Goal: Answer question/provide support: Share knowledge or assist other users

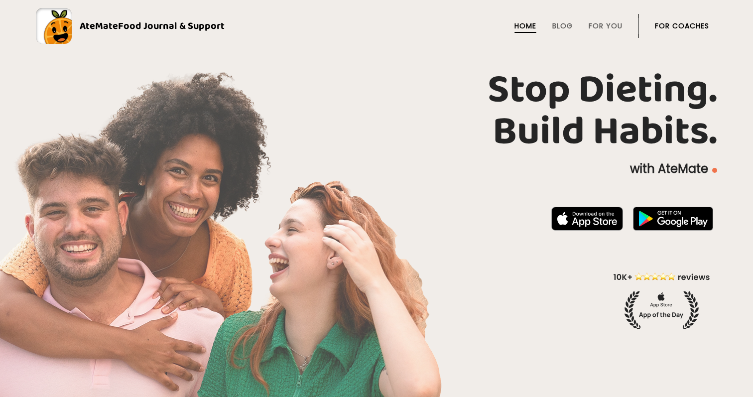
click at [682, 24] on link "For Coaches" at bounding box center [682, 26] width 54 height 8
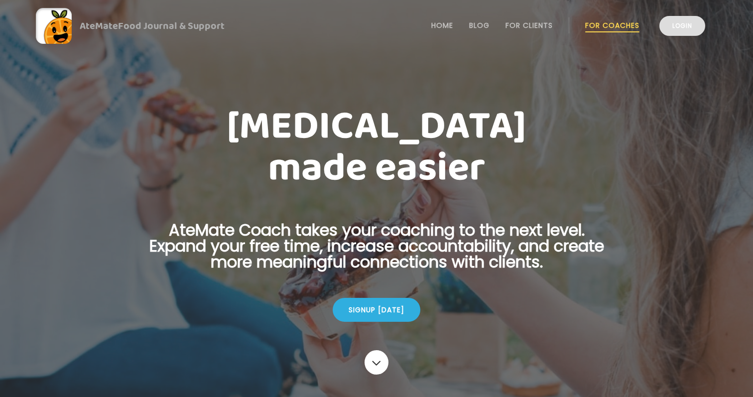
click at [683, 25] on link "Login" at bounding box center [682, 26] width 46 height 20
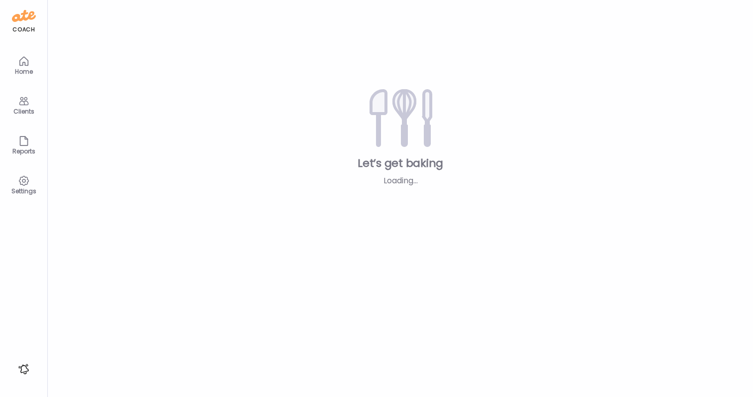
type textarea "**********"
type input "**********"
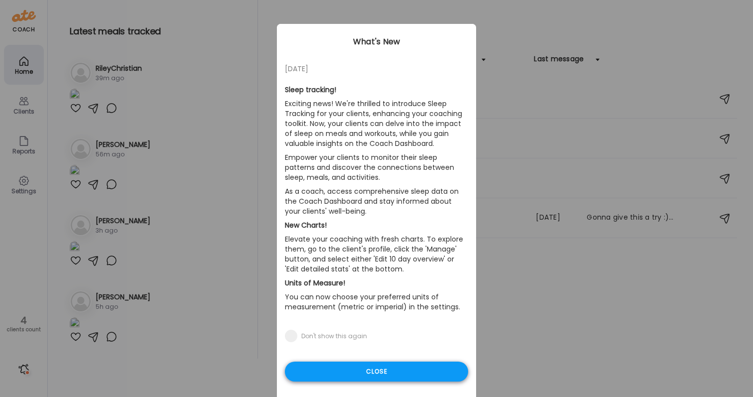
click at [355, 371] on div "Close" at bounding box center [376, 372] width 183 height 20
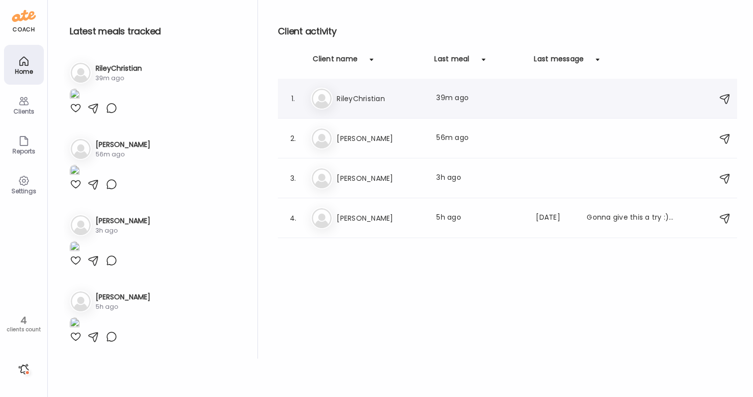
click at [414, 99] on h3 "RileyChristian" at bounding box center [381, 99] width 88 height 12
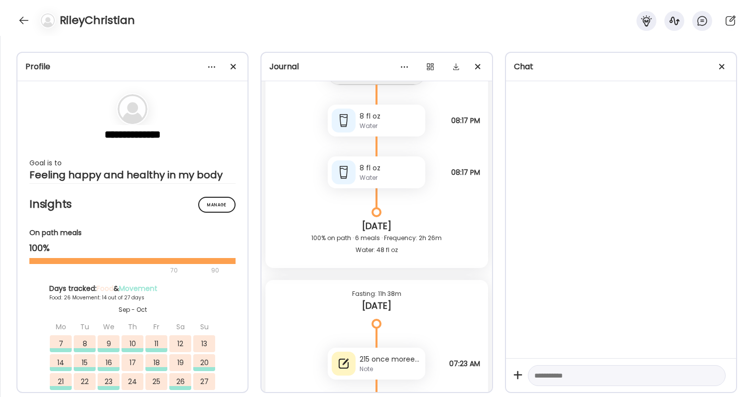
scroll to position [42688, 0]
click at [411, 355] on div "215 once moreeee" at bounding box center [391, 359] width 62 height 10
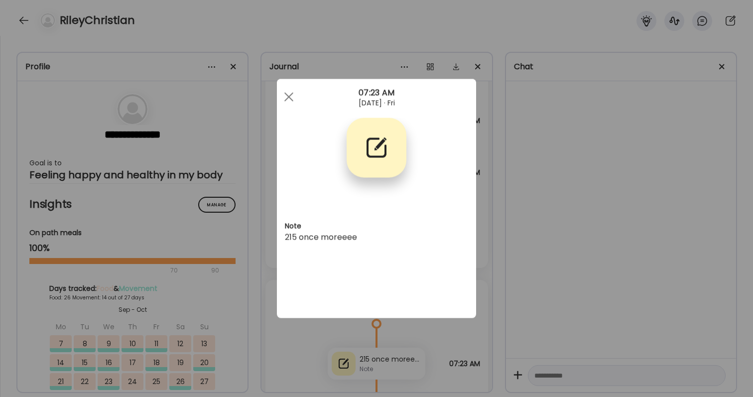
click at [551, 316] on div "Ate Coach Dashboard Wahoo! It’s official Take a moment to set up your Coach Pro…" at bounding box center [376, 198] width 753 height 397
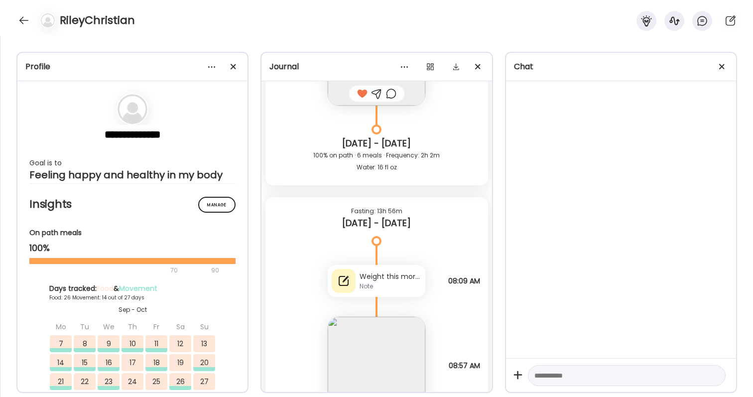
scroll to position [34486, 0]
click at [413, 286] on div "Note" at bounding box center [391, 284] width 62 height 9
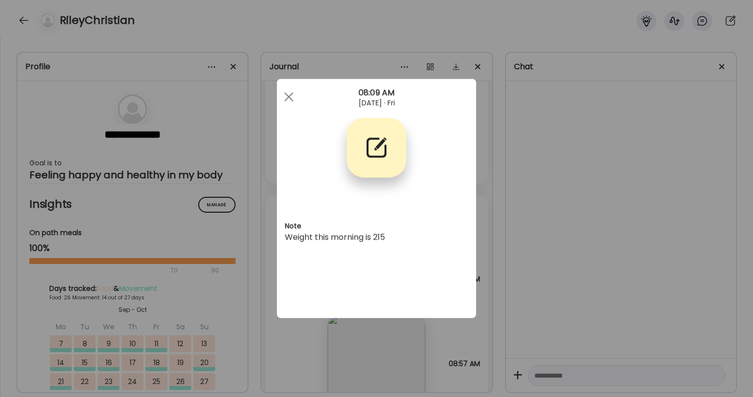
click at [501, 285] on div "Ate Coach Dashboard Wahoo! It’s official Take a moment to set up your Coach Pro…" at bounding box center [376, 198] width 753 height 397
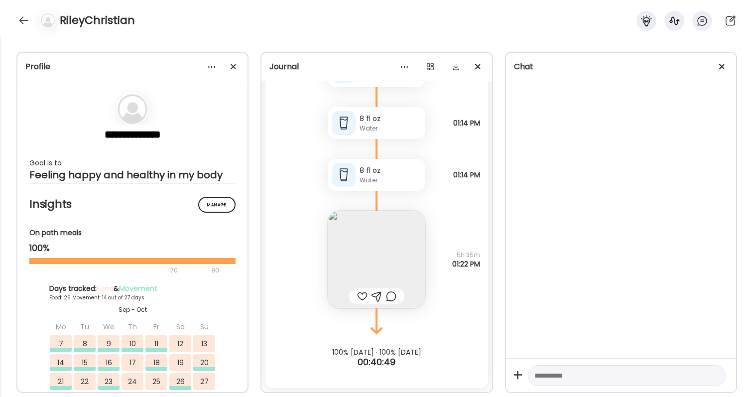
scroll to position [43150, 0]
click at [18, 18] on div at bounding box center [24, 20] width 16 height 16
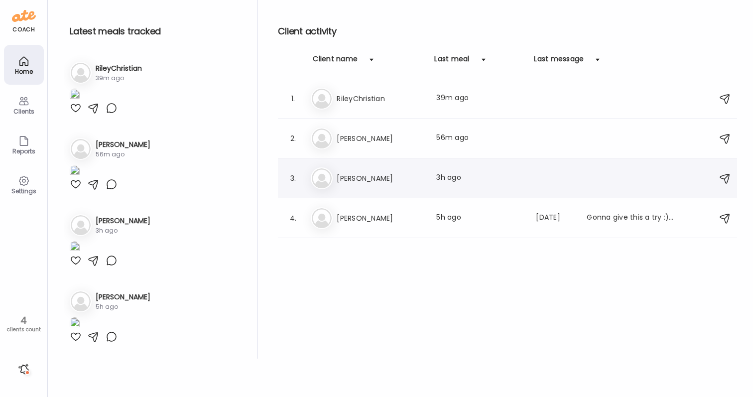
click at [431, 188] on div "Be Bev Last meal: 3h ago" at bounding box center [509, 178] width 396 height 22
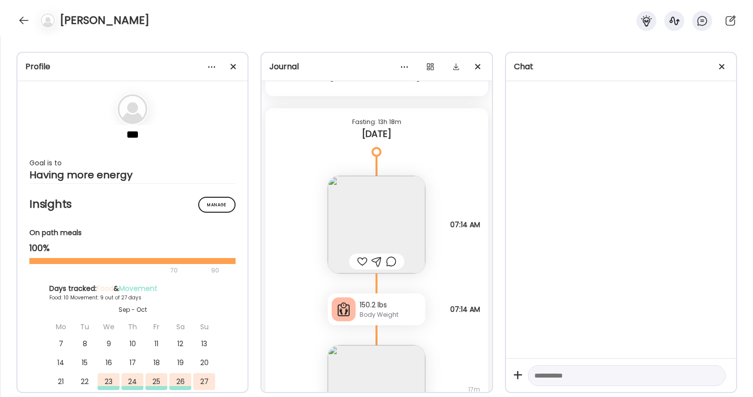
scroll to position [8223, 0]
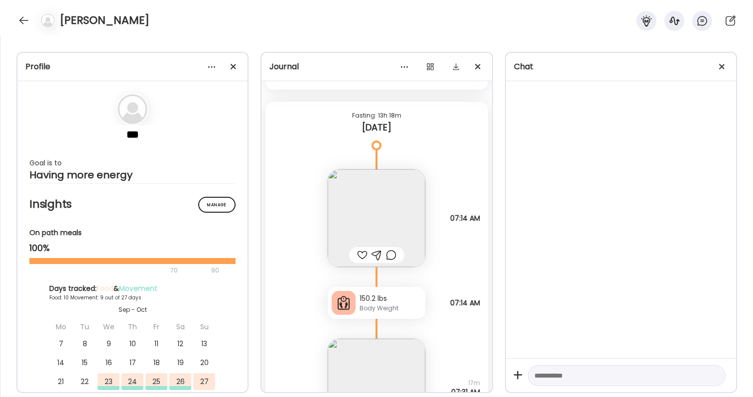
click at [395, 219] on img at bounding box center [377, 218] width 98 height 98
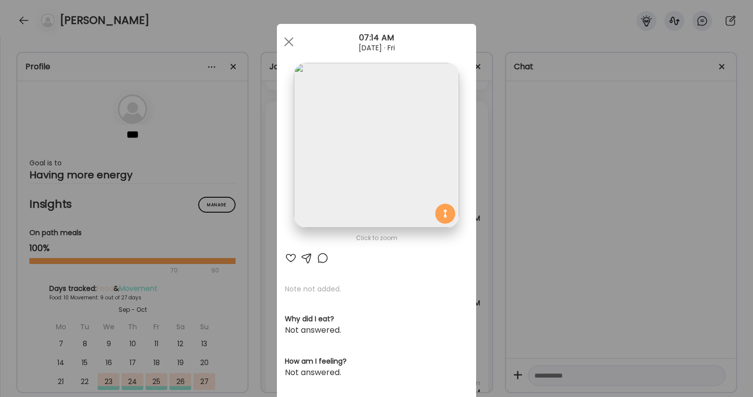
click at [540, 236] on div "Ate Coach Dashboard Wahoo! It’s official Take a moment to set up your Coach Pro…" at bounding box center [376, 198] width 753 height 397
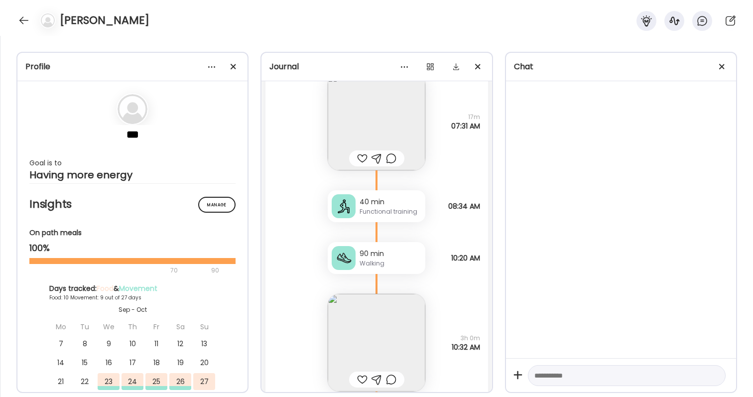
scroll to position [8512, 0]
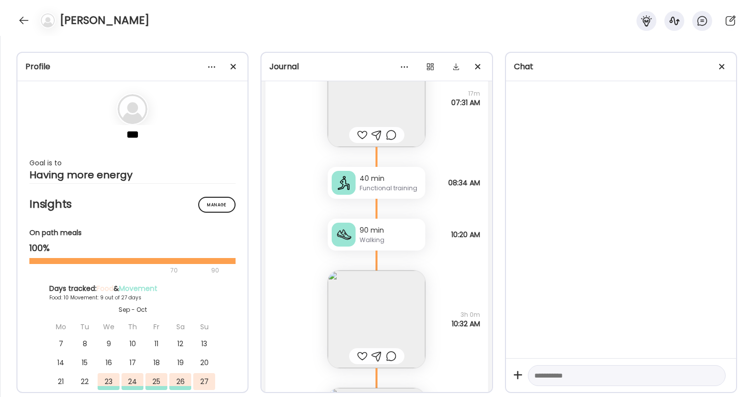
click at [375, 93] on img at bounding box center [377, 98] width 98 height 98
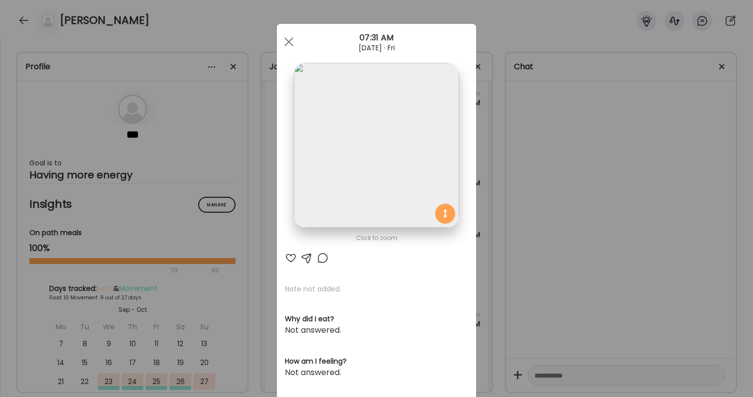
click at [546, 237] on div "Ate Coach Dashboard Wahoo! It’s official Take a moment to set up your Coach Pro…" at bounding box center [376, 198] width 753 height 397
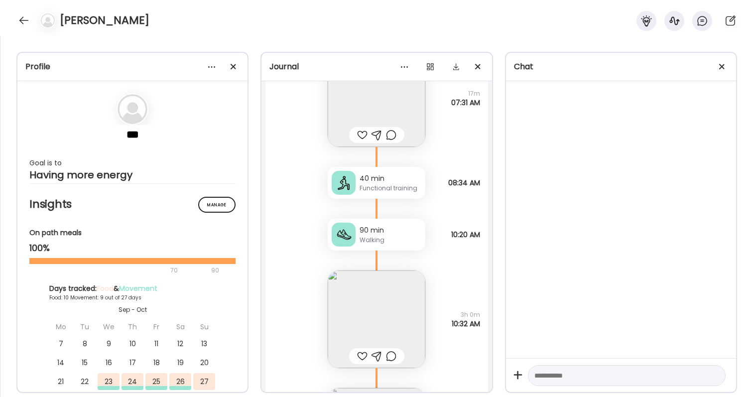
scroll to position [8550, 0]
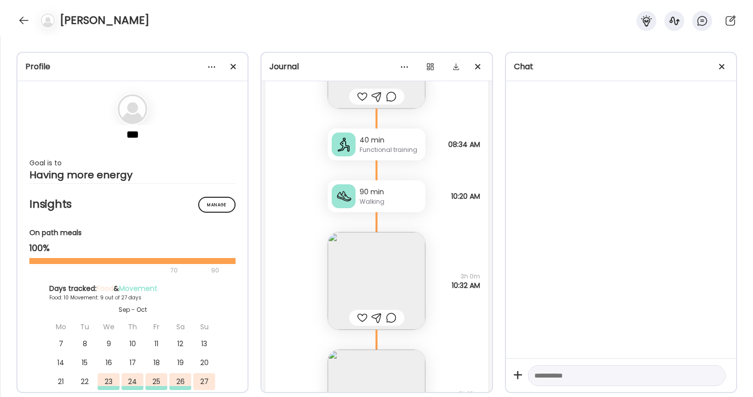
click at [395, 248] on img at bounding box center [377, 281] width 98 height 98
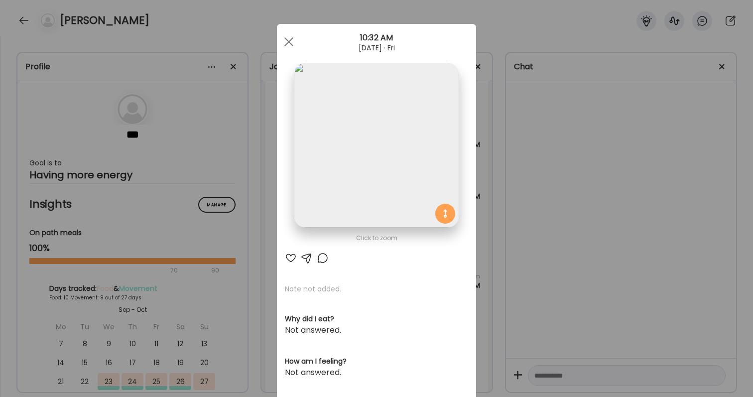
click at [584, 286] on div "Ate Coach Dashboard Wahoo! It’s official Take a moment to set up your Coach Pro…" at bounding box center [376, 198] width 753 height 397
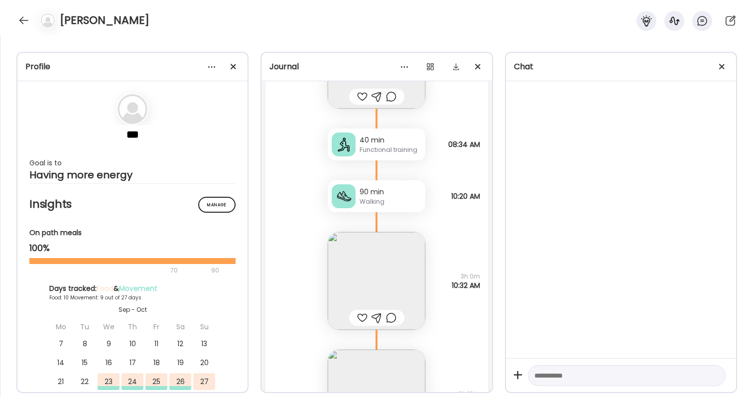
scroll to position [8689, 0]
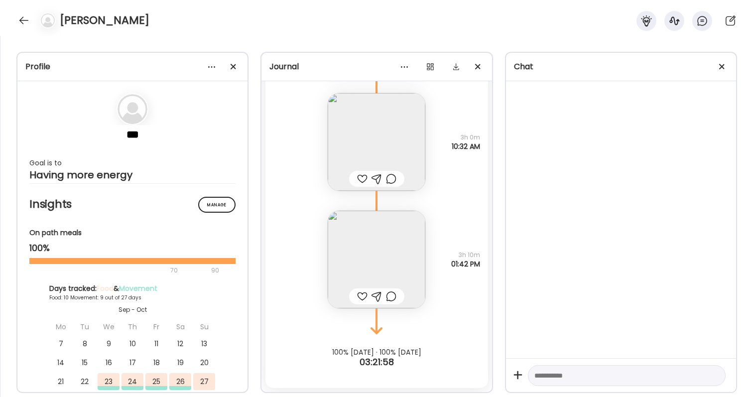
click at [368, 237] on img at bounding box center [377, 260] width 98 height 98
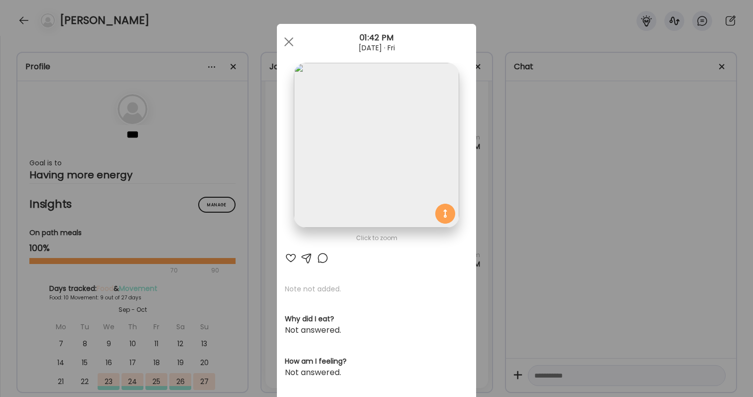
click at [550, 276] on div "Ate Coach Dashboard Wahoo! It’s official Take a moment to set up your Coach Pro…" at bounding box center [376, 198] width 753 height 397
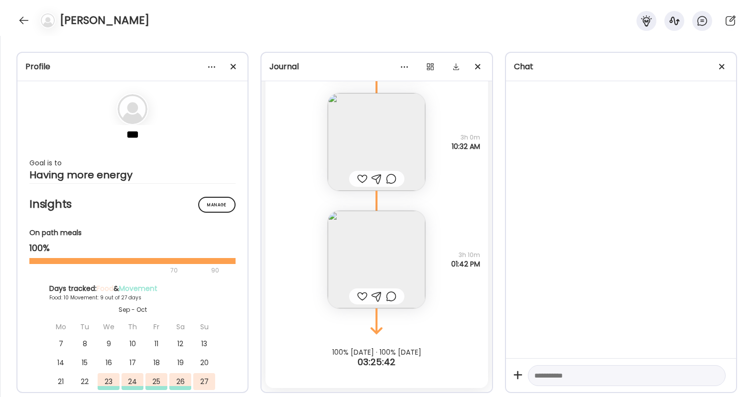
click at [365, 246] on img at bounding box center [377, 260] width 98 height 98
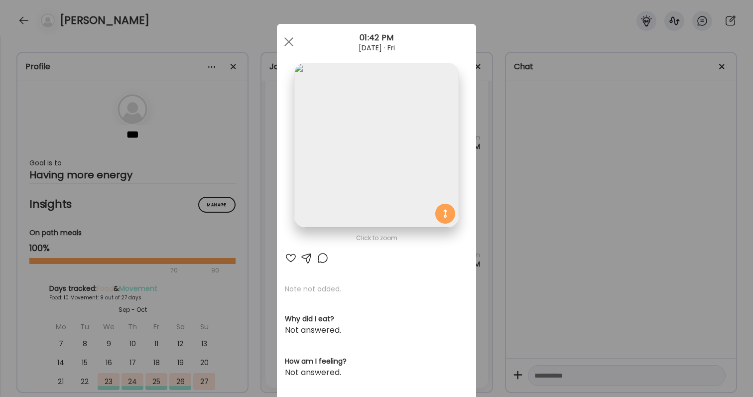
click at [357, 178] on img at bounding box center [376, 145] width 165 height 165
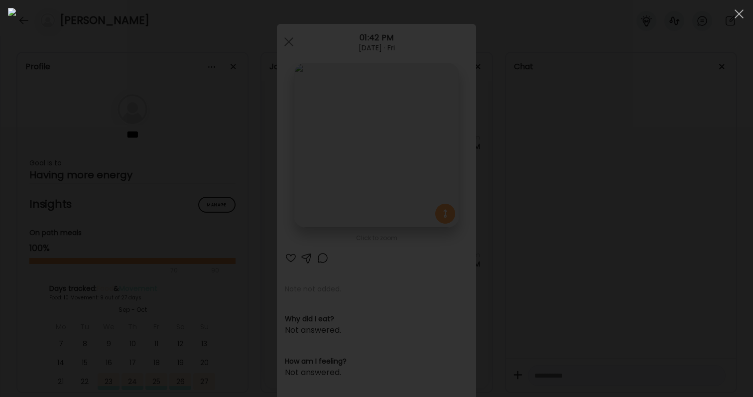
click at [558, 262] on img at bounding box center [376, 198] width 737 height 381
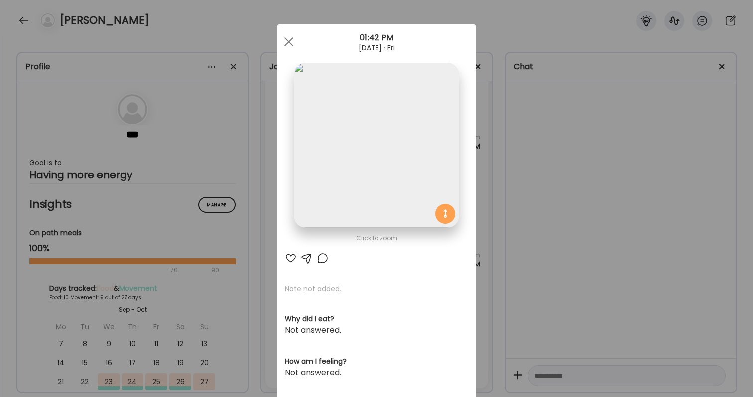
click at [291, 254] on div at bounding box center [291, 258] width 12 height 12
click at [321, 262] on div at bounding box center [323, 258] width 12 height 12
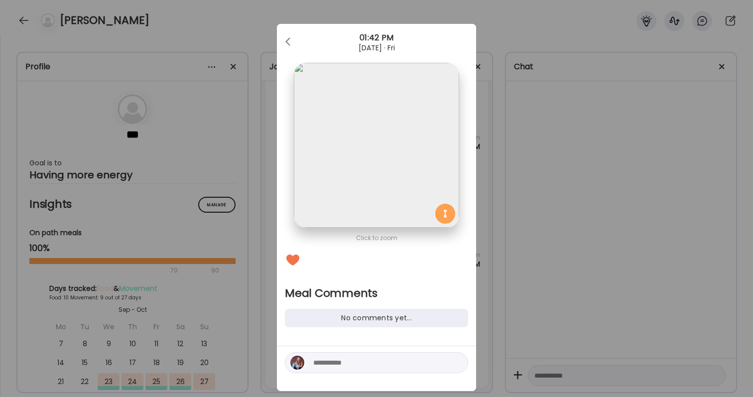
click at [334, 345] on div "Click to zoom Meal Comments No comments yet..." at bounding box center [376, 207] width 199 height 367
click at [334, 357] on textarea at bounding box center [380, 363] width 134 height 12
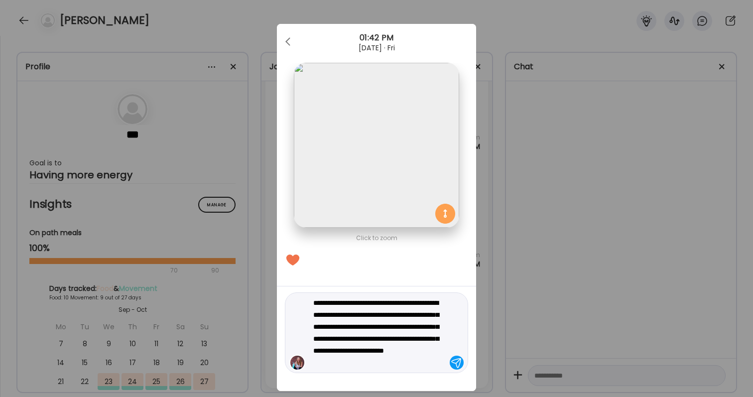
click at [322, 327] on textarea "**********" at bounding box center [380, 333] width 134 height 72
click at [410, 356] on textarea "**********" at bounding box center [380, 333] width 134 height 72
type textarea "**********"
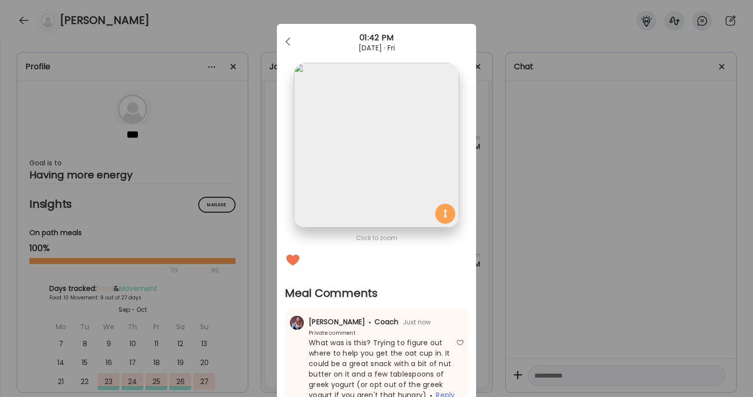
click at [558, 285] on div "Ate Coach Dashboard Wahoo! It’s official Take a moment to set up your Coach Pro…" at bounding box center [376, 198] width 753 height 397
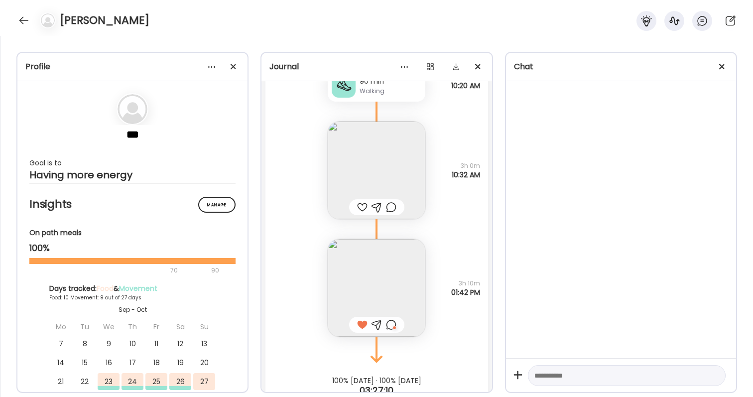
scroll to position [8643, 0]
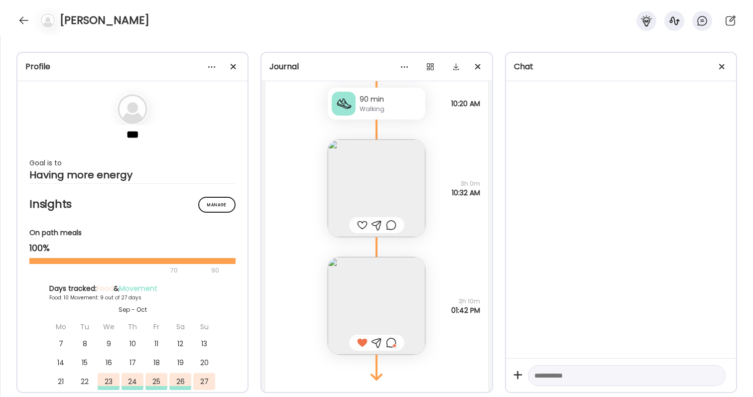
click at [364, 226] on div at bounding box center [362, 225] width 10 height 12
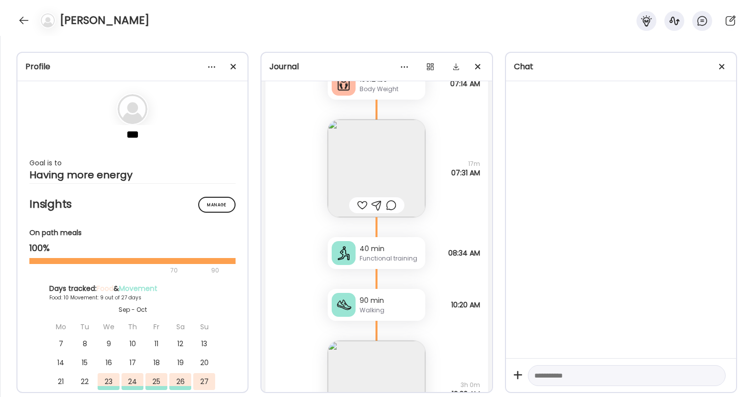
scroll to position [8414, 0]
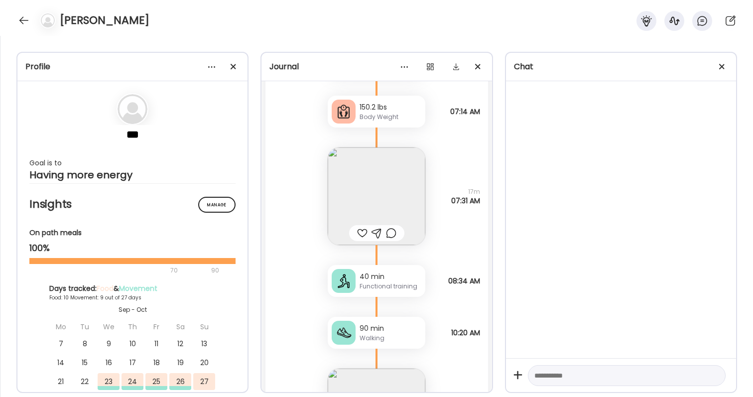
click at [364, 231] on div at bounding box center [362, 233] width 10 height 12
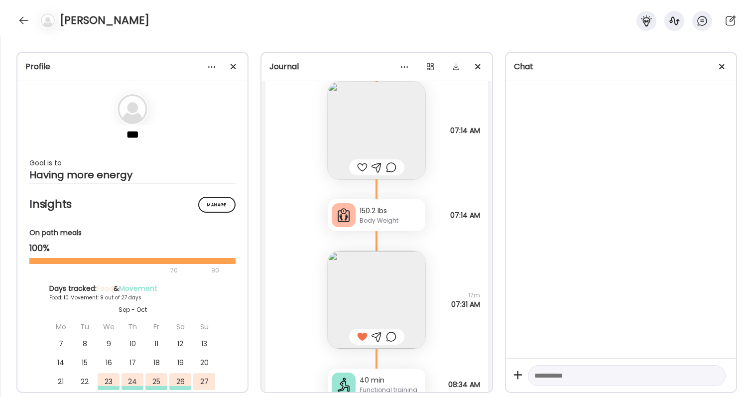
scroll to position [8304, 0]
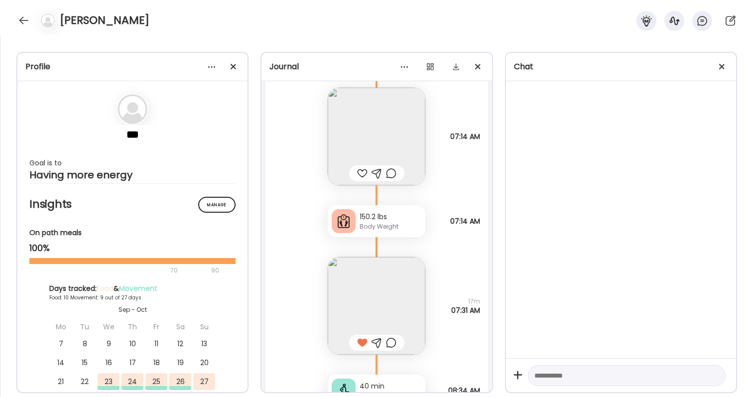
click at [394, 346] on div at bounding box center [391, 343] width 10 height 12
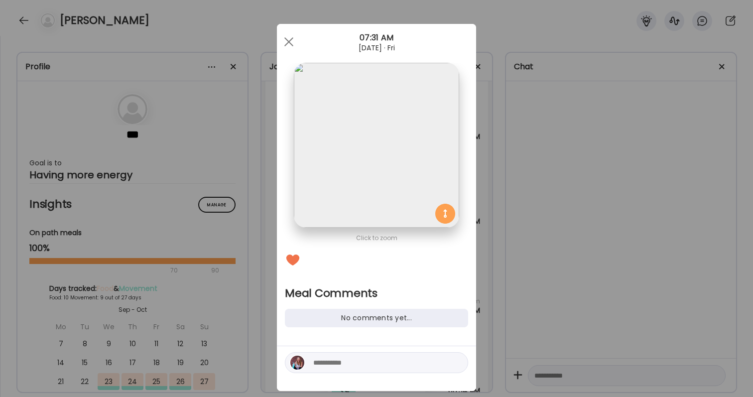
click at [370, 359] on textarea at bounding box center [380, 363] width 134 height 12
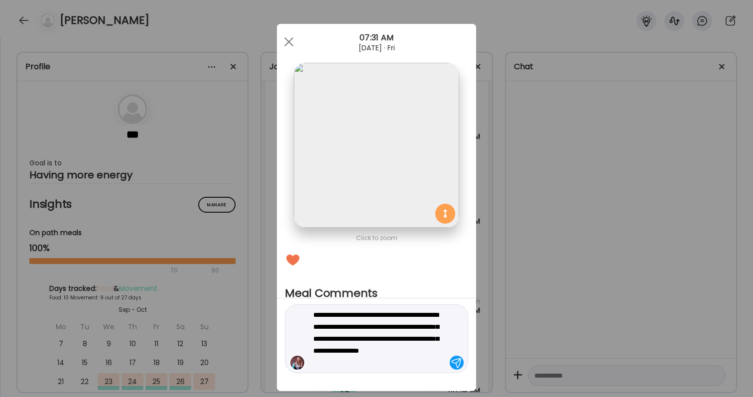
click at [429, 350] on textarea "**********" at bounding box center [380, 339] width 134 height 60
click at [444, 353] on textarea "**********" at bounding box center [380, 339] width 134 height 60
type textarea "**********"
click at [426, 363] on textarea "**********" at bounding box center [380, 339] width 134 height 60
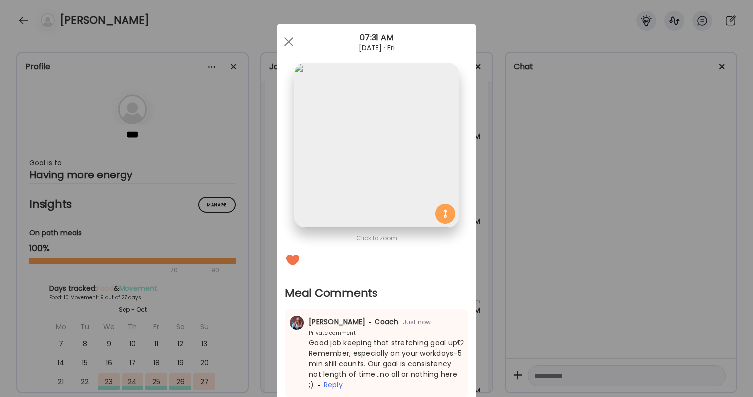
click at [567, 318] on div "Ate Coach Dashboard Wahoo! It’s official Take a moment to set up your Coach Pro…" at bounding box center [376, 198] width 753 height 397
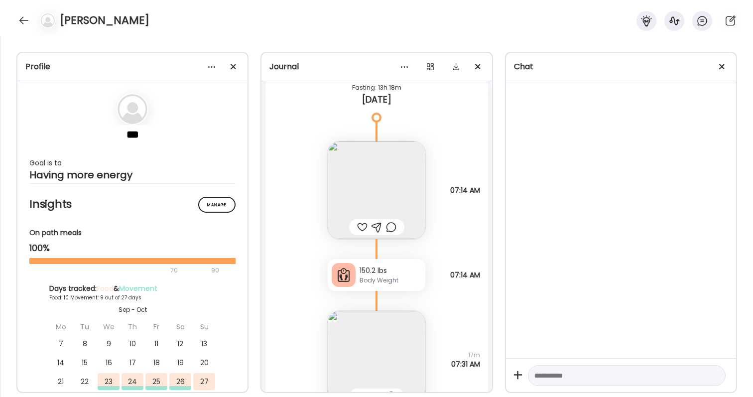
scroll to position [8229, 0]
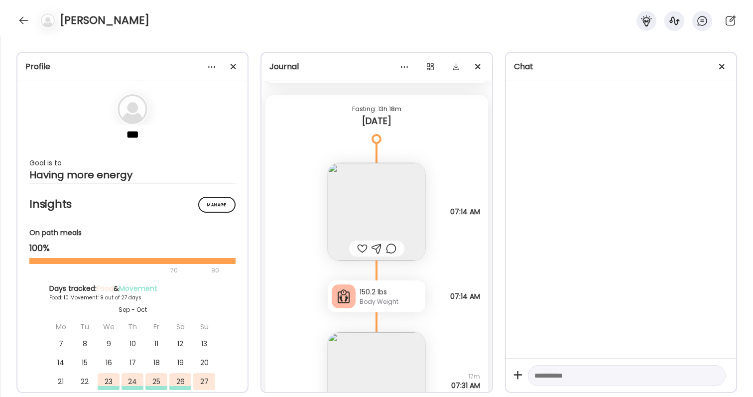
click at [363, 254] on div at bounding box center [362, 249] width 10 height 12
click at [399, 231] on img at bounding box center [377, 212] width 98 height 98
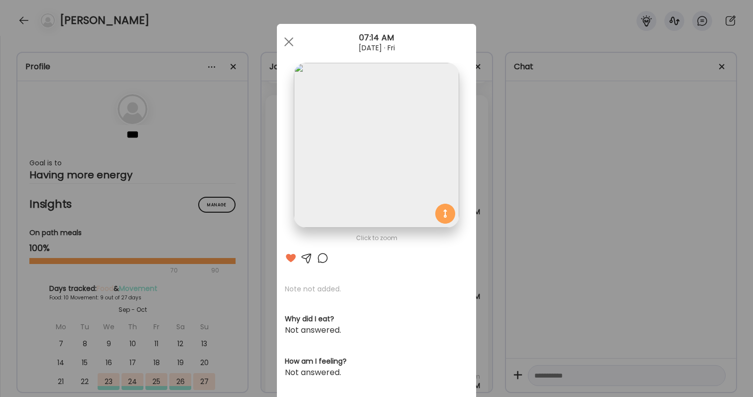
click at [545, 249] on div "Ate Coach Dashboard Wahoo! It’s official Take a moment to set up your Coach Pro…" at bounding box center [376, 198] width 753 height 397
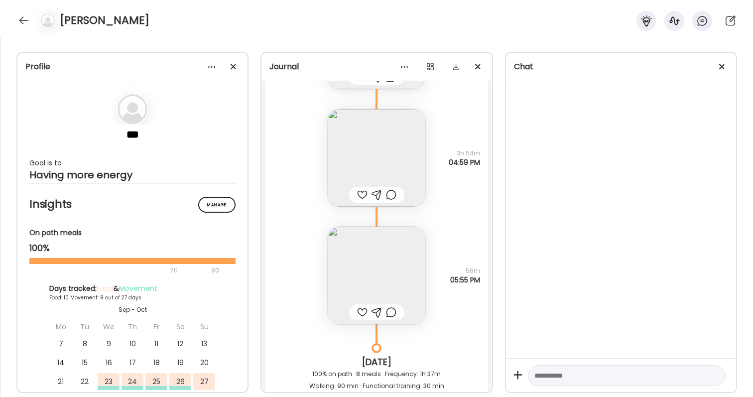
scroll to position [7907, 0]
click at [358, 198] on div at bounding box center [362, 196] width 10 height 12
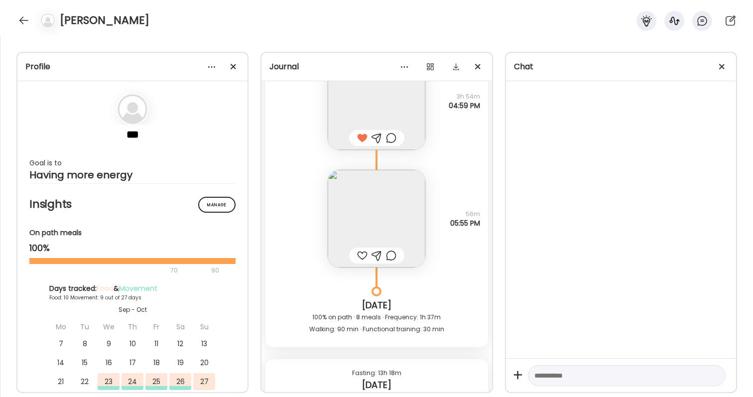
scroll to position [7982, 0]
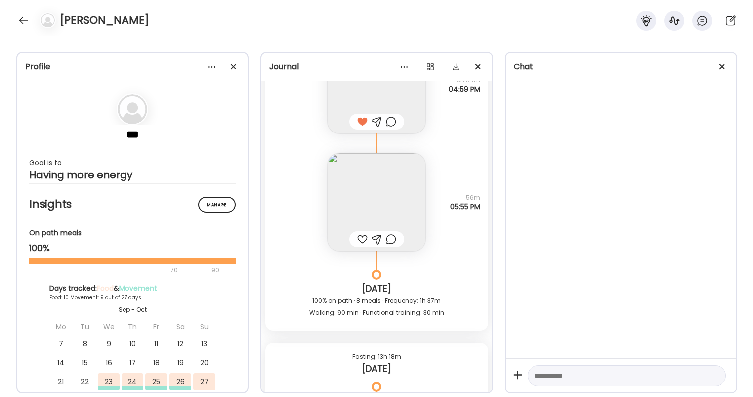
click at [360, 238] on div at bounding box center [362, 239] width 10 height 12
click at [394, 239] on div at bounding box center [391, 239] width 10 height 12
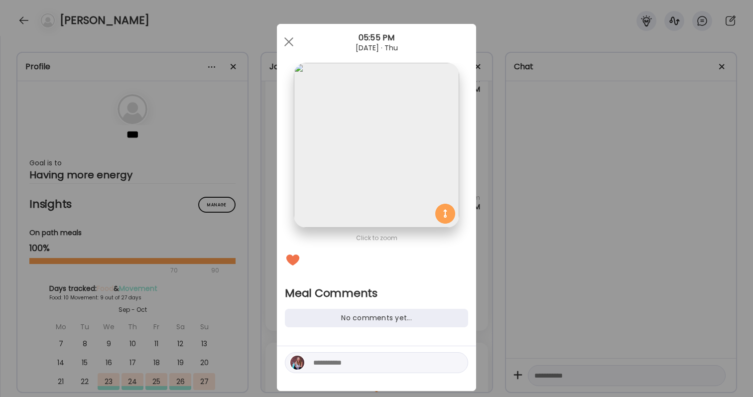
click at [351, 358] on textarea at bounding box center [380, 363] width 134 height 12
click at [406, 348] on textarea "**********" at bounding box center [380, 357] width 134 height 24
click at [425, 358] on textarea "**********" at bounding box center [380, 357] width 134 height 24
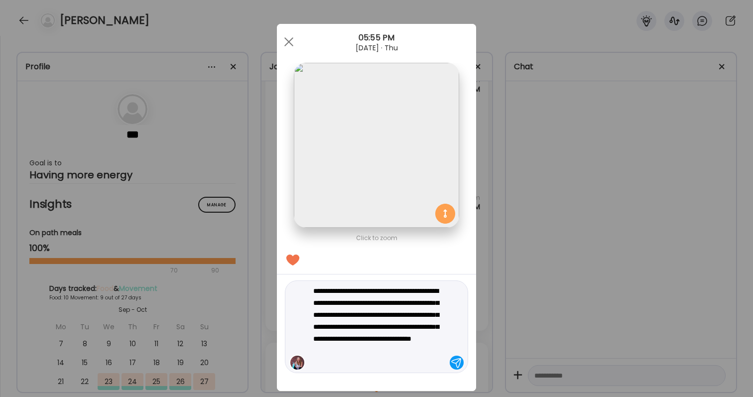
click at [407, 289] on textarea "**********" at bounding box center [380, 327] width 134 height 84
click at [441, 326] on textarea "**********" at bounding box center [380, 327] width 134 height 84
type textarea "**********"
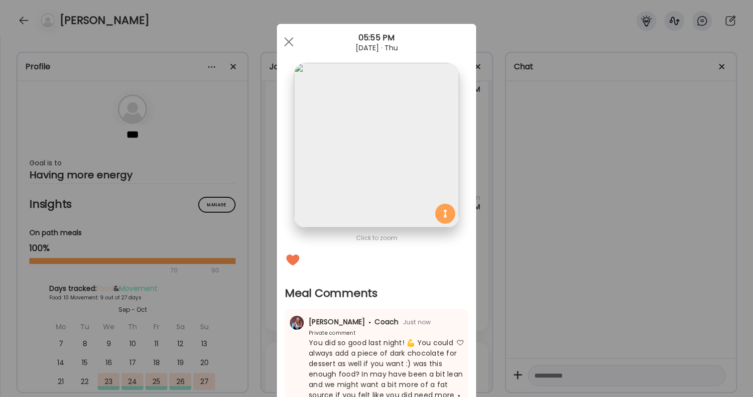
click at [664, 242] on div "Ate Coach Dashboard Wahoo! It’s official Take a moment to set up your Coach Pro…" at bounding box center [376, 198] width 753 height 397
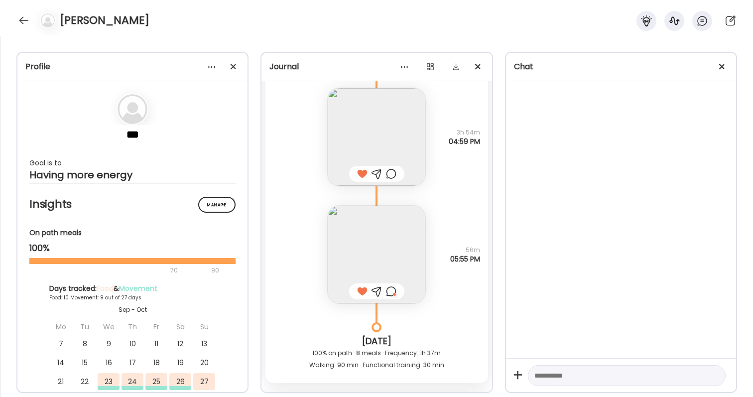
scroll to position [7910, 0]
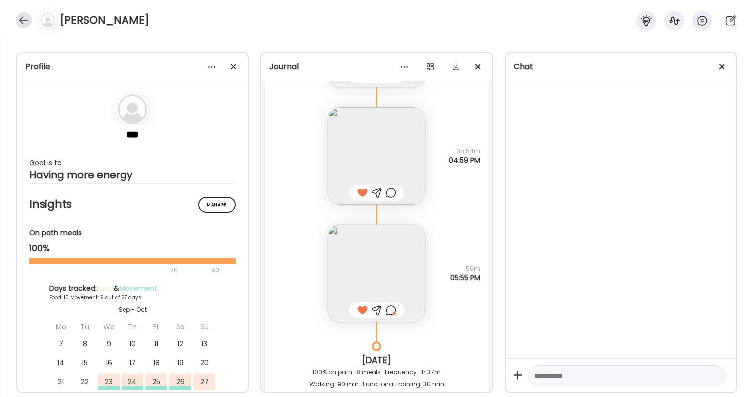
click at [23, 25] on div at bounding box center [24, 20] width 16 height 16
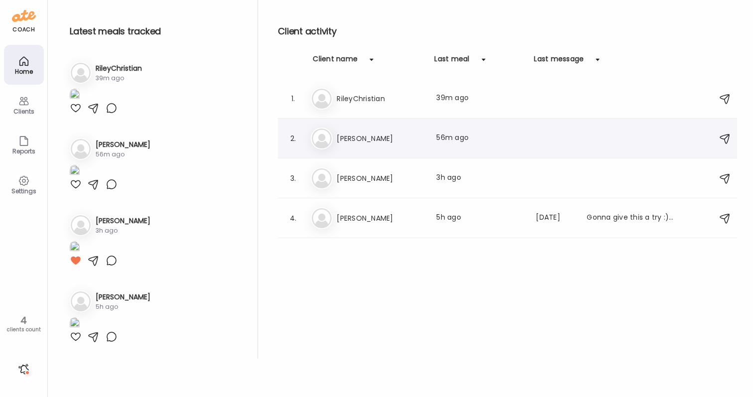
click at [369, 135] on h3 "Megan" at bounding box center [381, 138] width 88 height 12
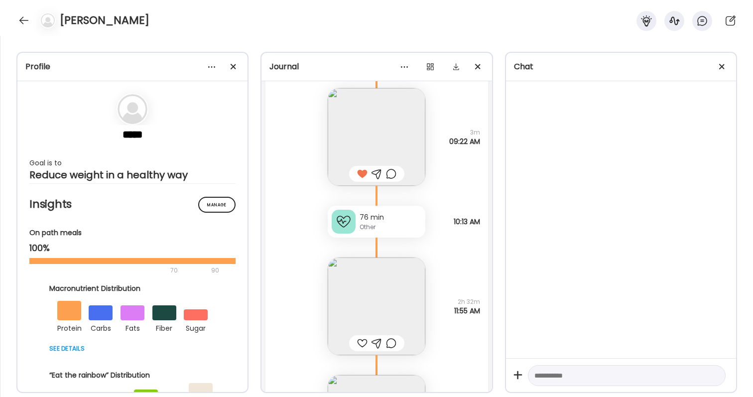
scroll to position [31021, 0]
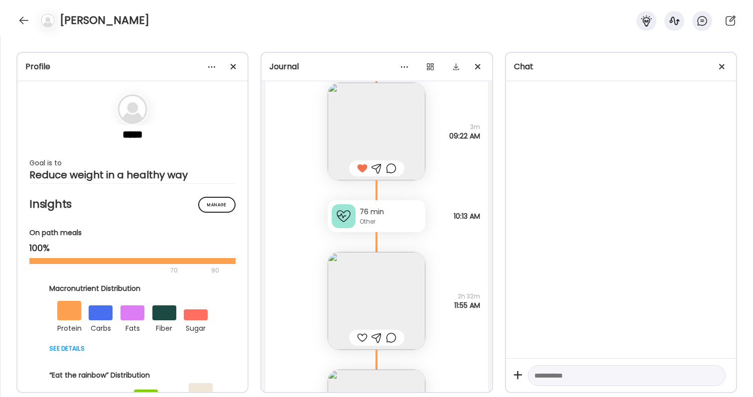
click at [394, 278] on img at bounding box center [377, 301] width 98 height 98
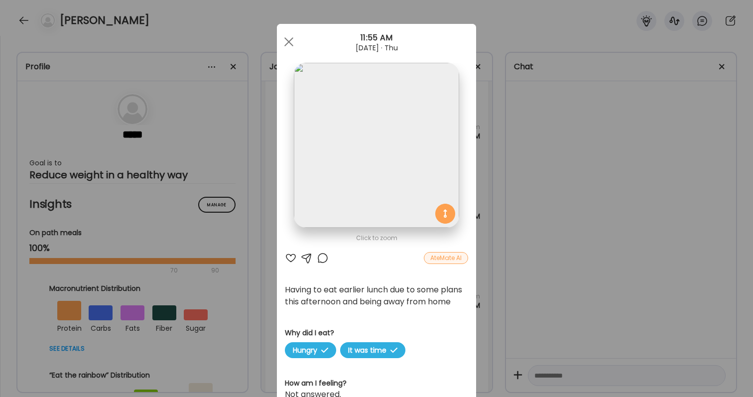
click at [291, 256] on div at bounding box center [291, 258] width 12 height 12
click at [506, 259] on div "Ate Coach Dashboard Wahoo! It’s official Take a moment to set up your Coach Pro…" at bounding box center [376, 198] width 753 height 397
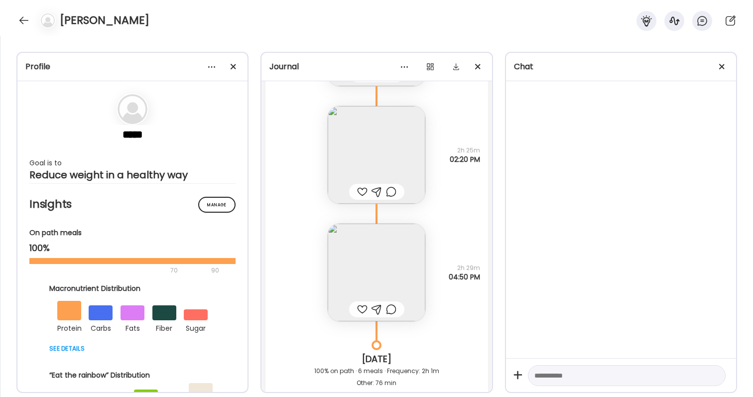
scroll to position [31299, 0]
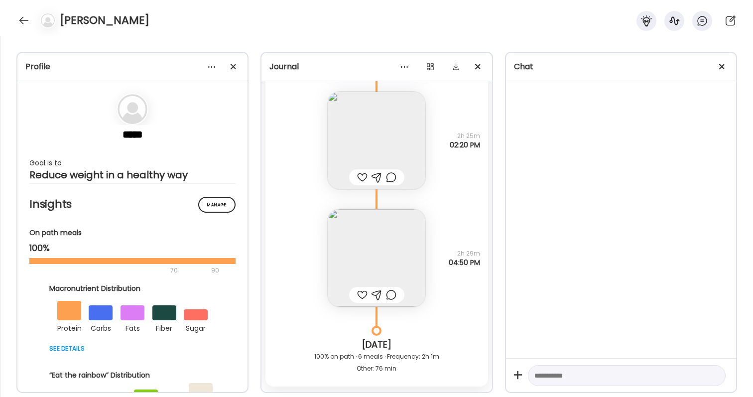
click at [383, 136] on img at bounding box center [377, 141] width 98 height 98
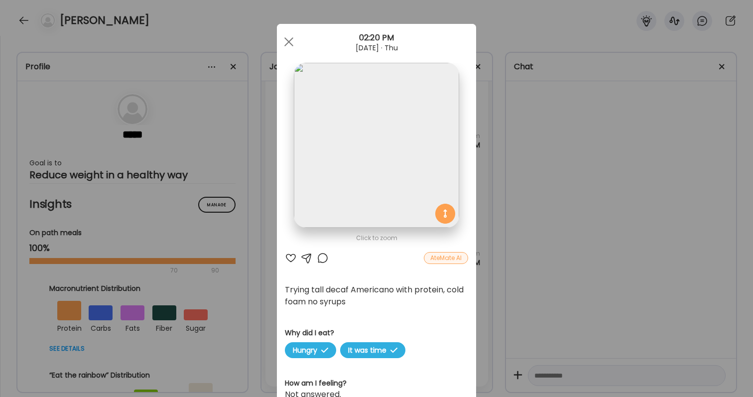
click at [518, 231] on div "Ate Coach Dashboard Wahoo! It’s official Take a moment to set up your Coach Pro…" at bounding box center [376, 198] width 753 height 397
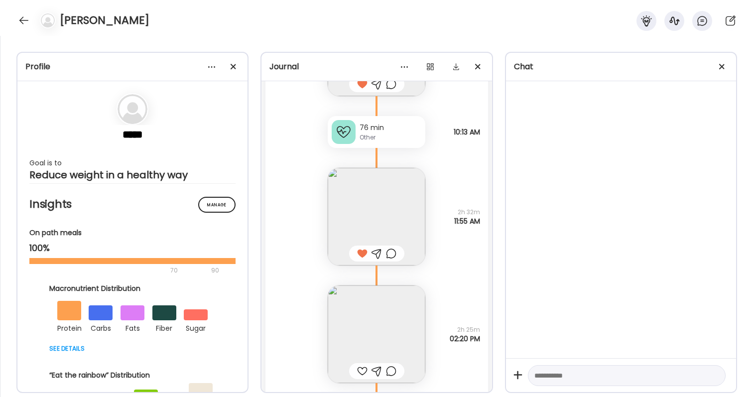
scroll to position [31077, 0]
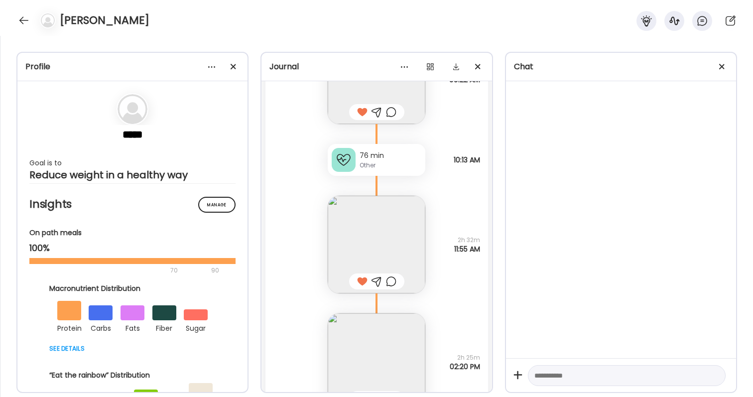
click at [392, 278] on div at bounding box center [391, 281] width 10 height 12
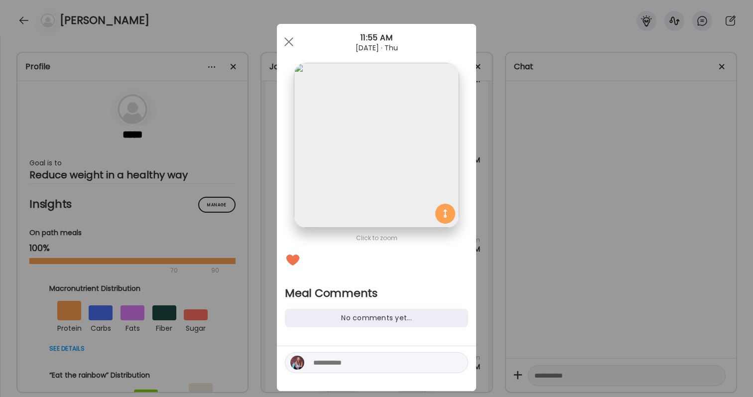
click at [369, 366] on textarea at bounding box center [380, 363] width 134 height 12
type textarea "**********"
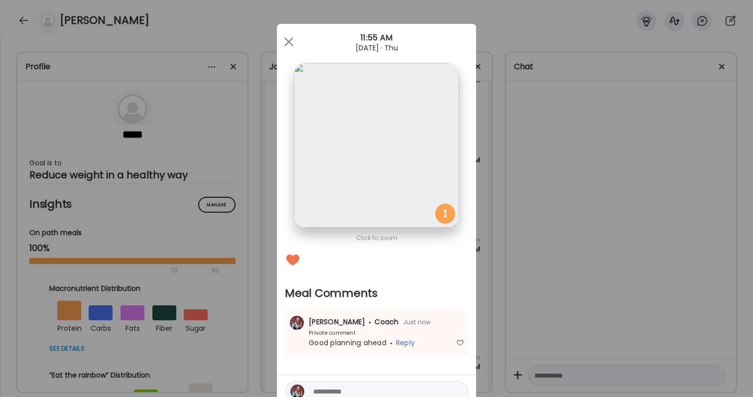
click at [532, 320] on div "Ate Coach Dashboard Wahoo! It’s official Take a moment to set up your Coach Pro…" at bounding box center [376, 198] width 753 height 397
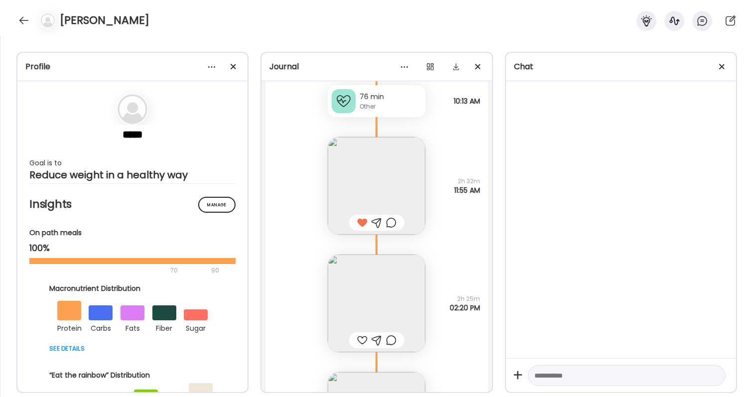
scroll to position [31178, 0]
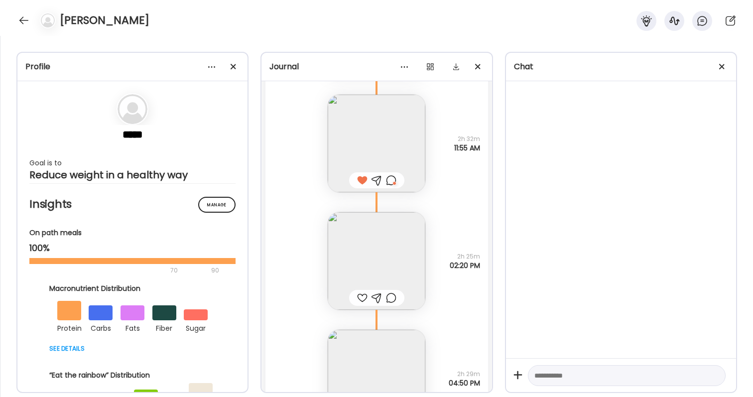
click at [365, 296] on div at bounding box center [362, 298] width 10 height 12
click at [389, 298] on div at bounding box center [391, 298] width 10 height 12
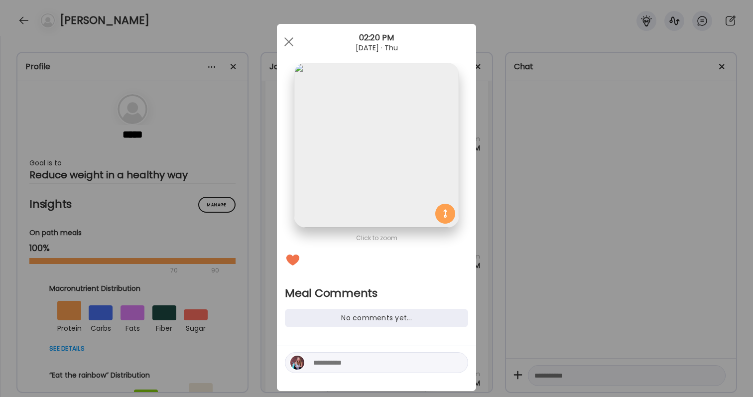
click at [386, 366] on textarea at bounding box center [380, 363] width 134 height 12
type textarea "**********"
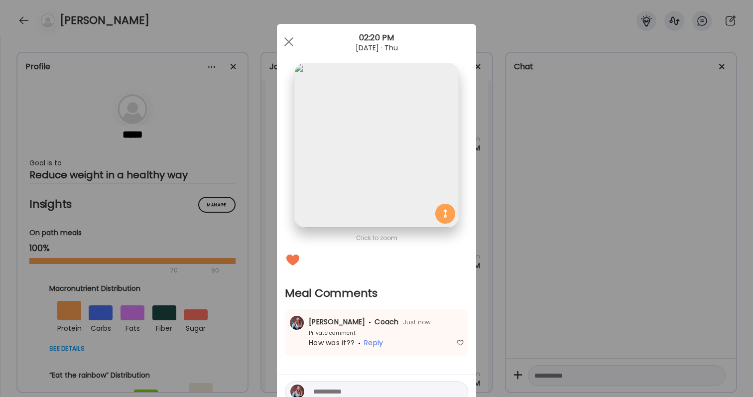
click at [632, 338] on div "Ate Coach Dashboard Wahoo! It’s official Take a moment to set up your Coach Pro…" at bounding box center [376, 198] width 753 height 397
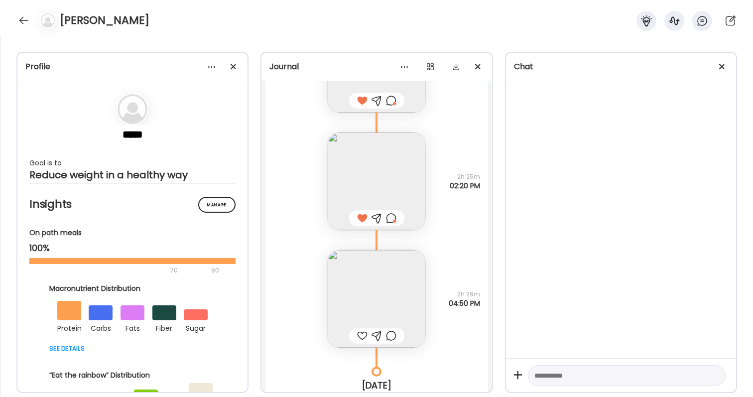
scroll to position [31299, 0]
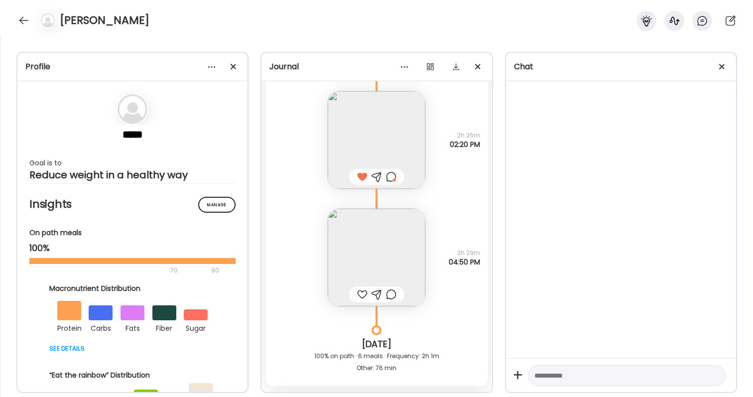
click at [382, 256] on img at bounding box center [377, 258] width 98 height 98
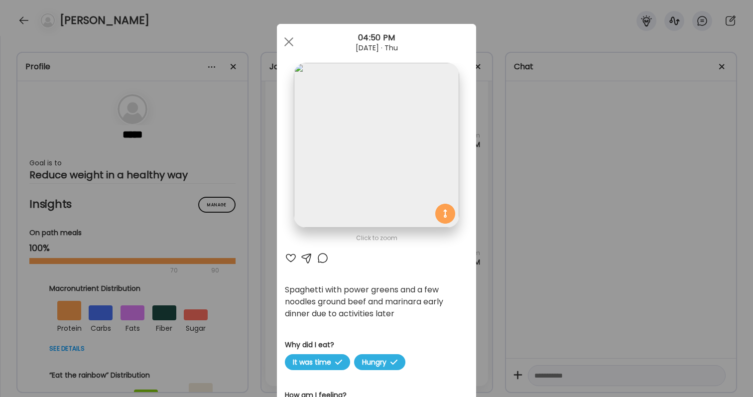
click at [579, 257] on div "Ate Coach Dashboard Wahoo! It’s official Take a moment to set up your Coach Pro…" at bounding box center [376, 198] width 753 height 397
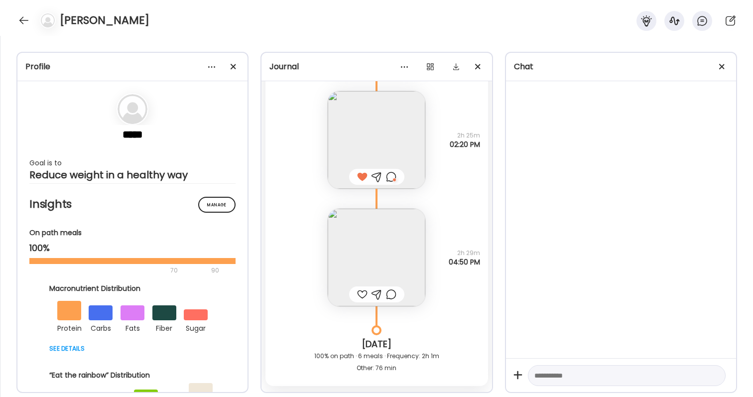
click at [393, 177] on div at bounding box center [391, 177] width 10 height 12
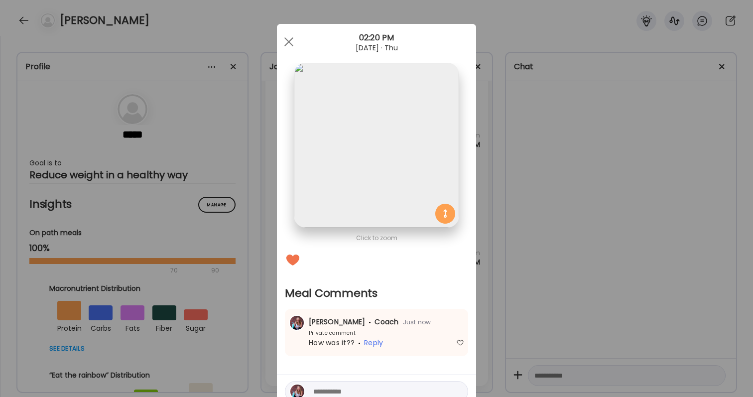
click at [399, 383] on div at bounding box center [376, 391] width 183 height 21
click at [399, 393] on textarea at bounding box center [380, 391] width 134 height 12
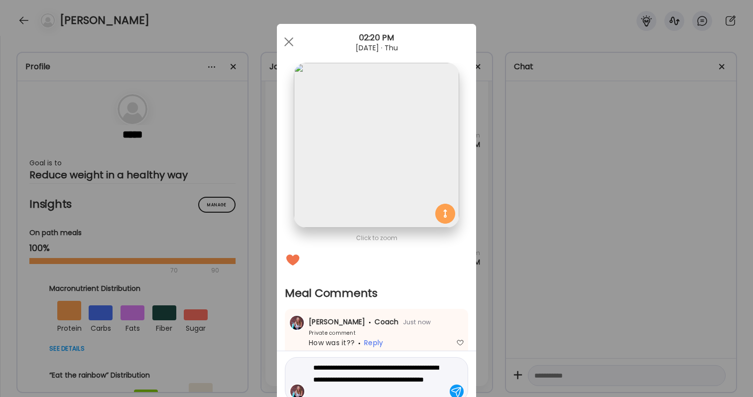
click at [337, 386] on textarea "**********" at bounding box center [380, 380] width 134 height 36
type textarea "**********"
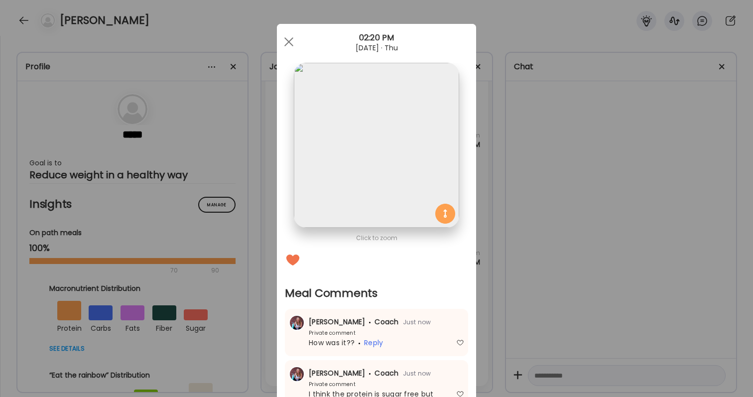
click at [494, 323] on div "Ate Coach Dashboard Wahoo! It’s official Take a moment to set up your Coach Pro…" at bounding box center [376, 198] width 753 height 397
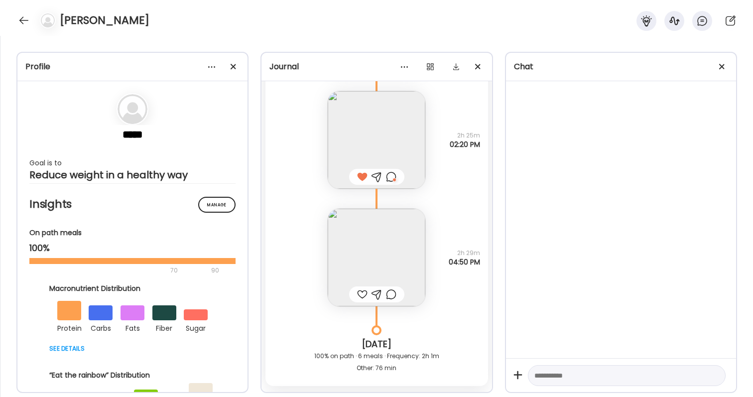
scroll to position [31306, 0]
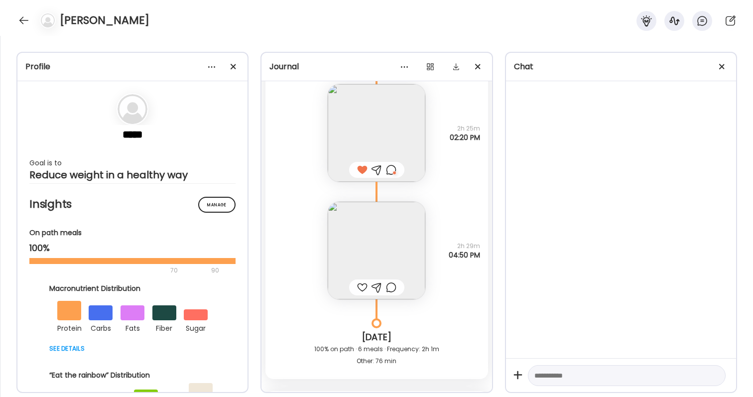
click at [387, 274] on img at bounding box center [377, 251] width 98 height 98
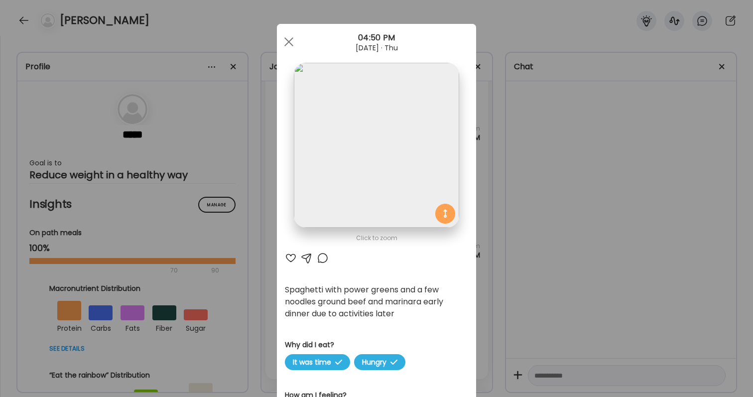
click at [295, 256] on div at bounding box center [291, 258] width 12 height 12
click at [322, 259] on div at bounding box center [323, 258] width 12 height 12
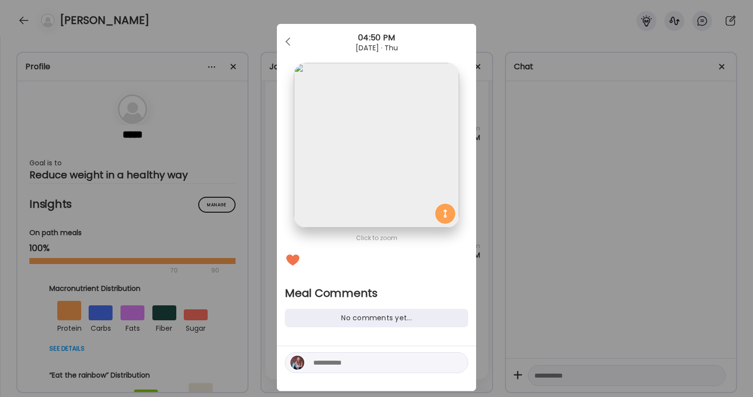
click at [357, 362] on textarea at bounding box center [380, 363] width 134 height 12
click at [626, 114] on div "Ate Coach Dashboard Wahoo! It’s official Take a moment to set up your Coach Pro…" at bounding box center [376, 198] width 753 height 397
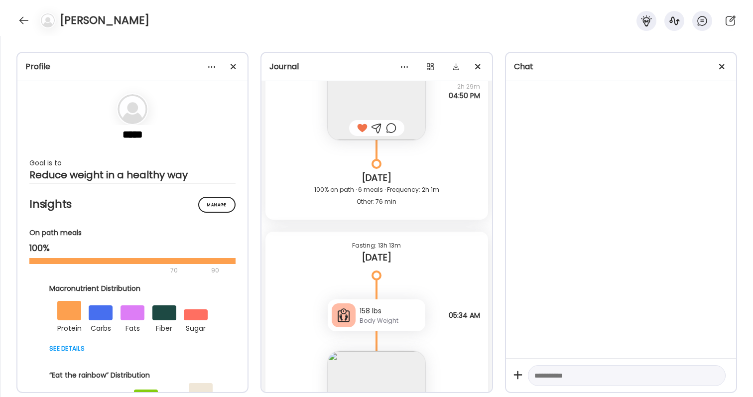
scroll to position [31440, 0]
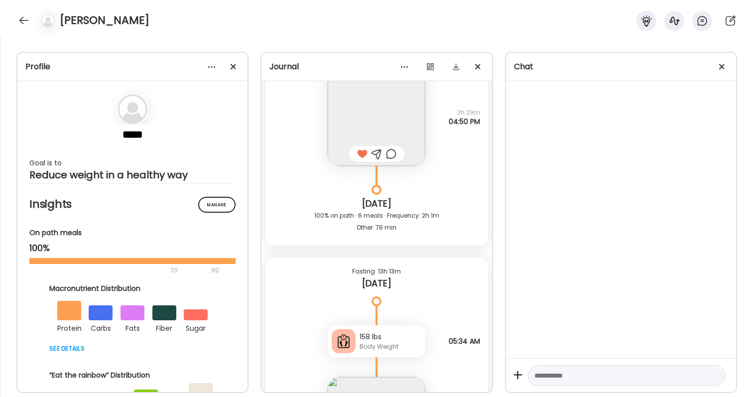
click at [390, 157] on div at bounding box center [391, 154] width 10 height 12
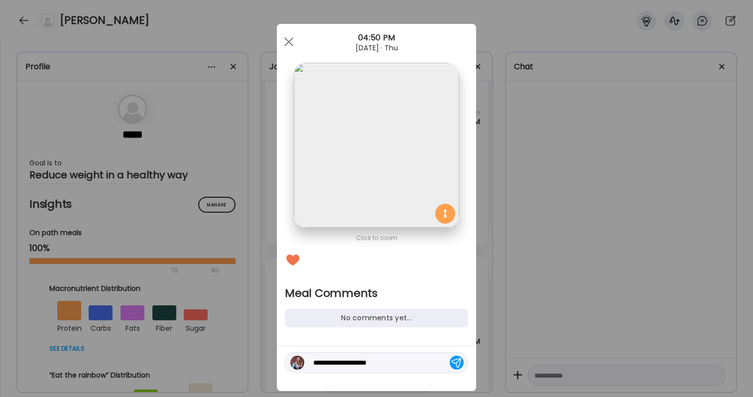
click at [377, 365] on textarea "**********" at bounding box center [380, 363] width 134 height 12
type textarea "**********"
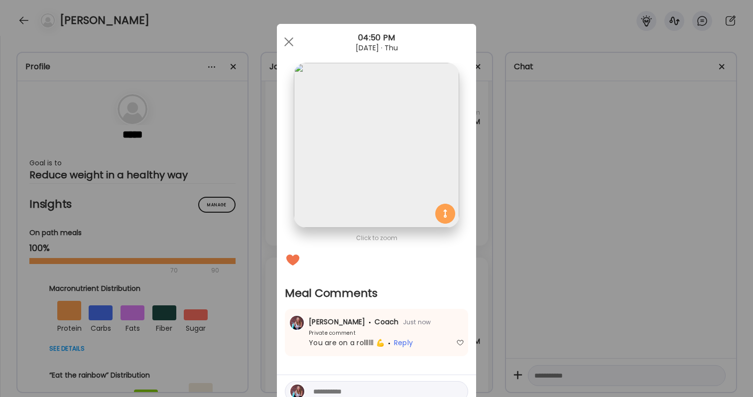
click at [504, 187] on div "Ate Coach Dashboard Wahoo! It’s official Take a moment to set up your Coach Pro…" at bounding box center [376, 198] width 753 height 397
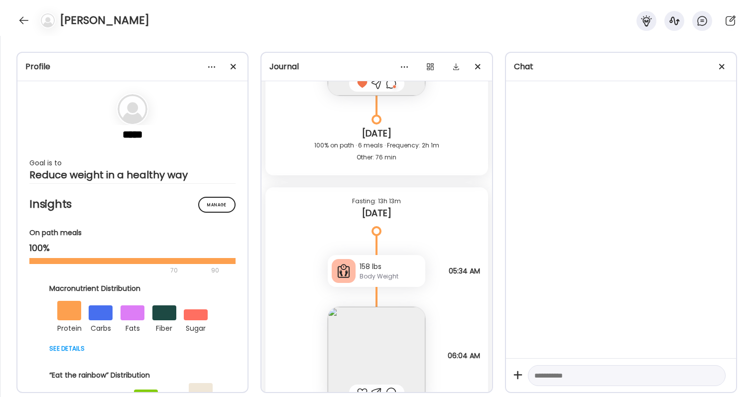
scroll to position [31557, 0]
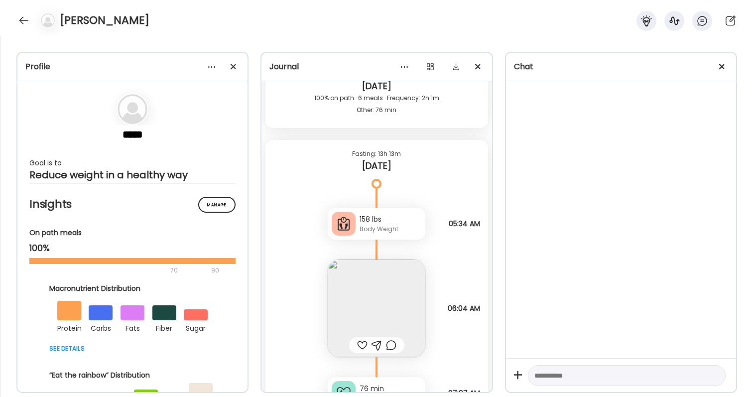
click at [362, 349] on div at bounding box center [362, 345] width 10 height 12
click at [362, 309] on img at bounding box center [377, 308] width 98 height 98
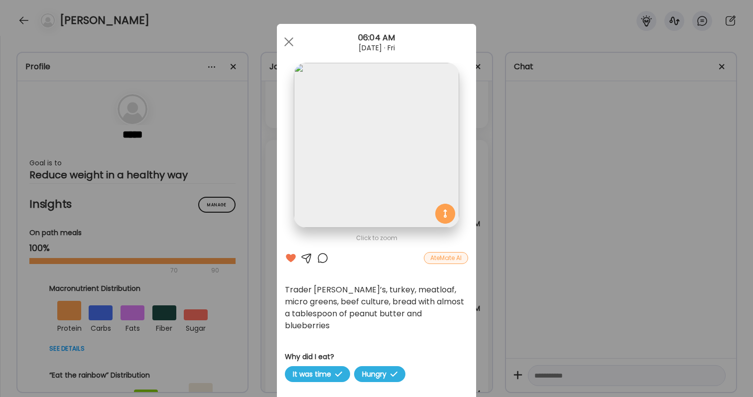
click at [620, 338] on div "Ate Coach Dashboard Wahoo! It’s official Take a moment to set up your Coach Pro…" at bounding box center [376, 198] width 753 height 397
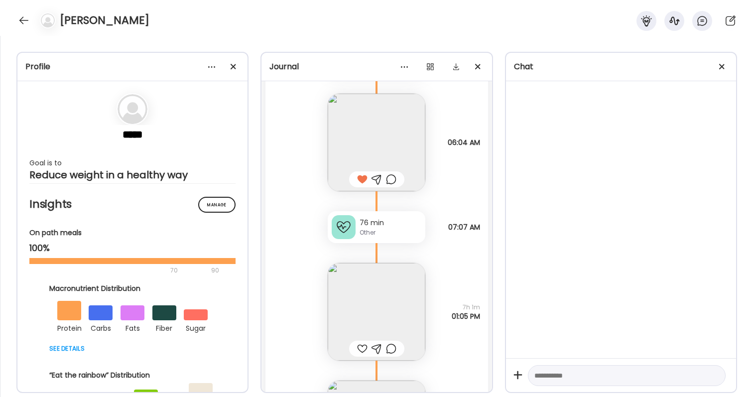
scroll to position [31740, 0]
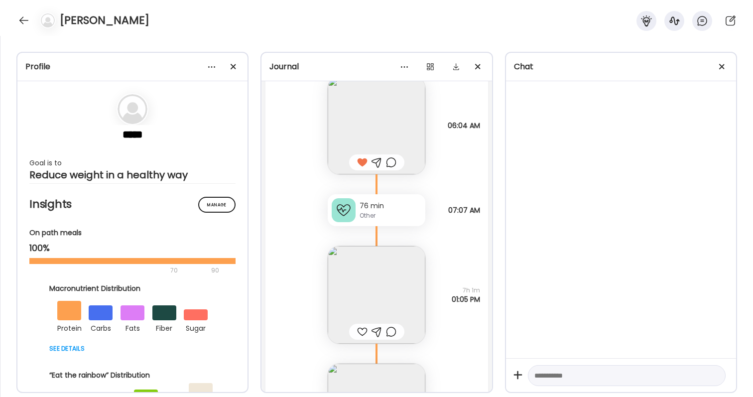
click at [359, 308] on img at bounding box center [377, 295] width 98 height 98
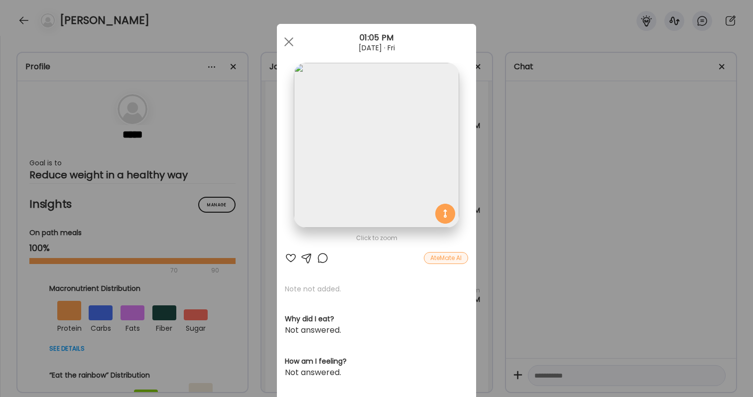
click at [545, 325] on div "Ate Coach Dashboard Wahoo! It’s official Take a moment to set up your Coach Pro…" at bounding box center [376, 198] width 753 height 397
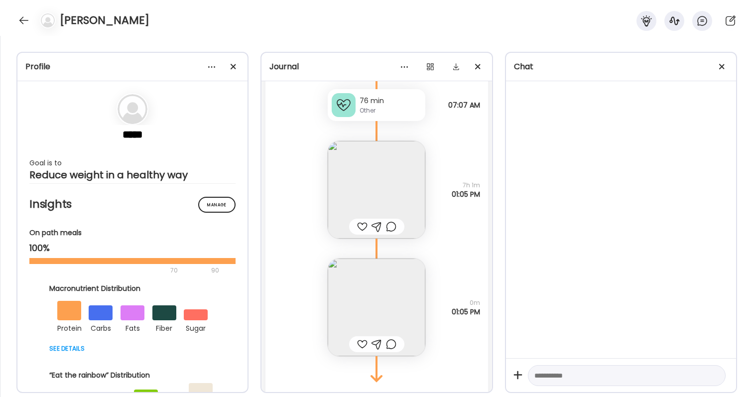
scroll to position [31841, 0]
click at [388, 299] on img at bounding box center [377, 311] width 98 height 98
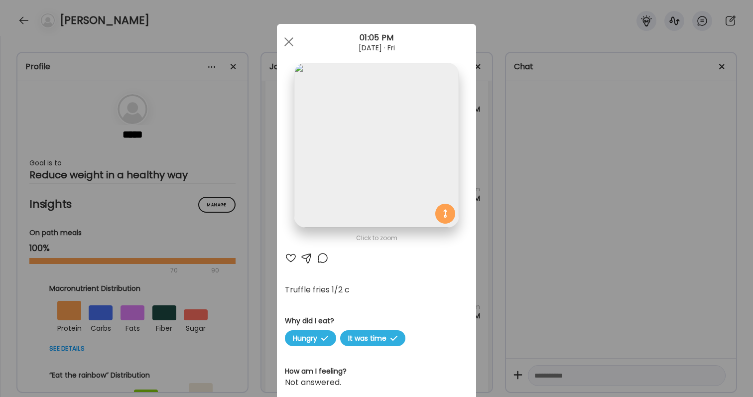
click at [537, 325] on div "Ate Coach Dashboard Wahoo! It’s official Take a moment to set up your Coach Pro…" at bounding box center [376, 198] width 753 height 397
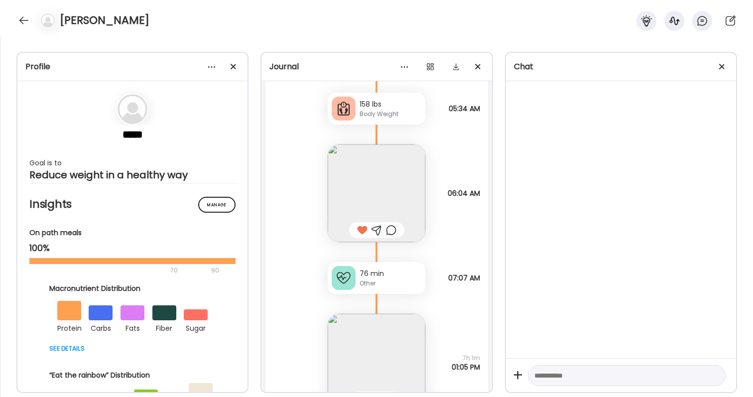
scroll to position [31630, 0]
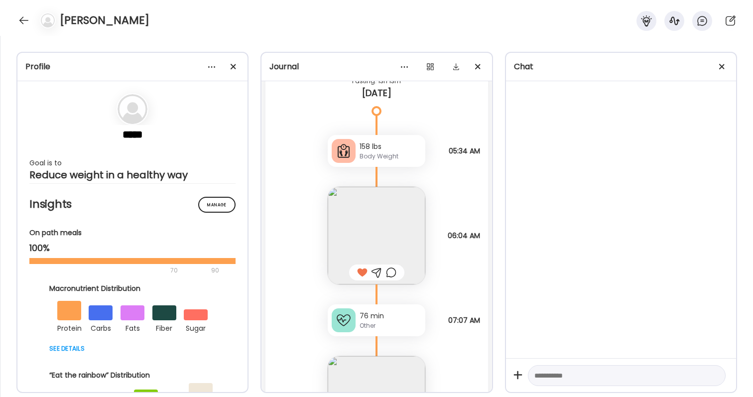
click at [393, 277] on div at bounding box center [391, 272] width 10 height 12
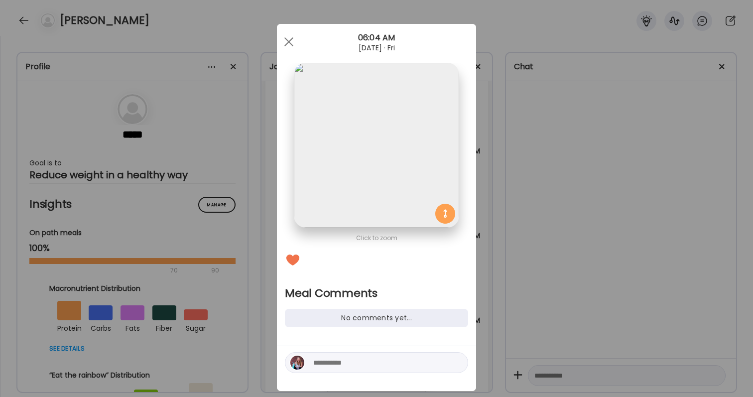
click at [340, 361] on textarea at bounding box center [380, 363] width 134 height 12
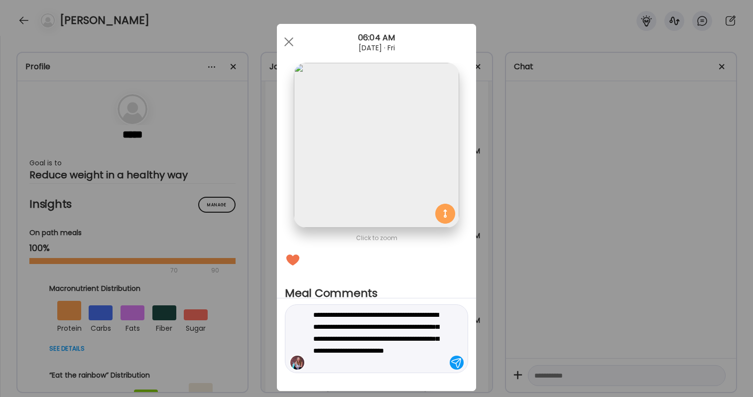
type textarea "**********"
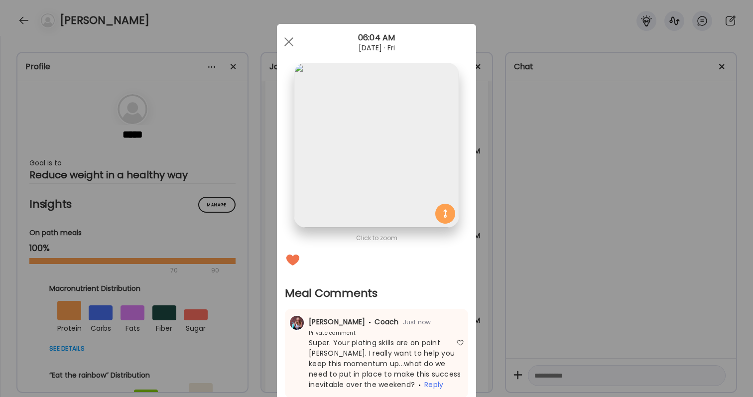
click at [493, 304] on div "Ate Coach Dashboard Wahoo! It’s official Take a moment to set up your Coach Pro…" at bounding box center [376, 198] width 753 height 397
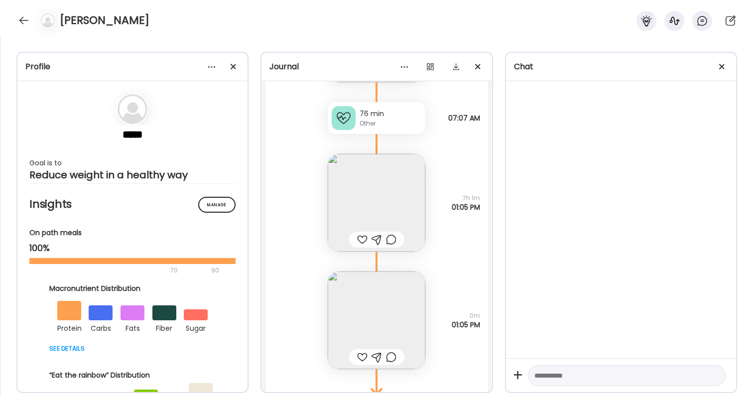
scroll to position [31853, 0]
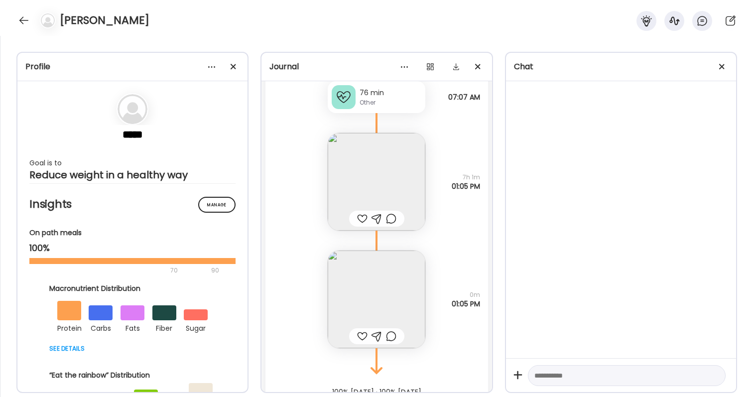
click at [364, 221] on div at bounding box center [362, 219] width 10 height 12
click at [363, 187] on img at bounding box center [377, 182] width 98 height 98
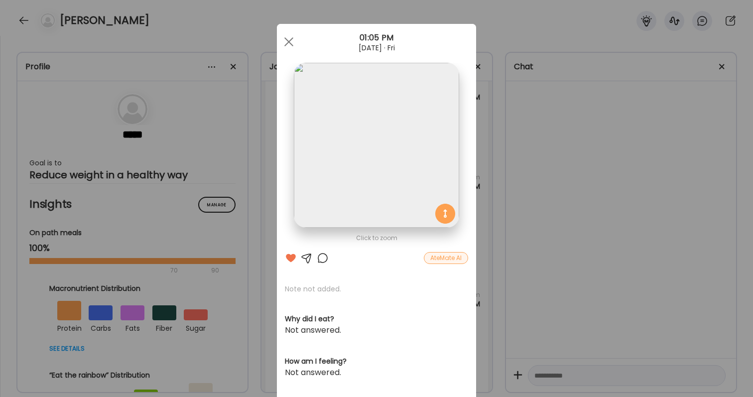
click at [318, 259] on div at bounding box center [323, 258] width 12 height 12
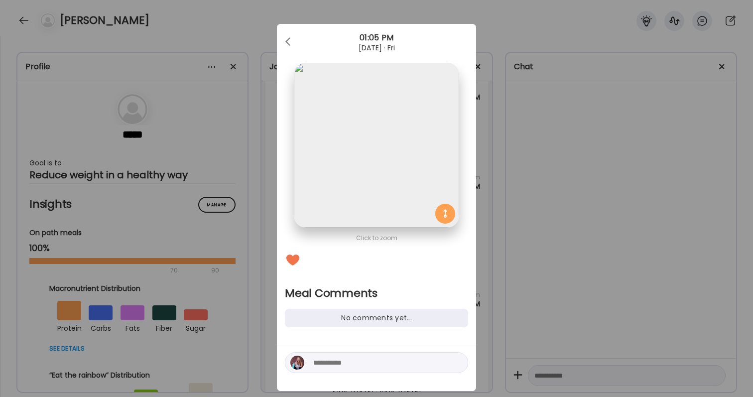
click at [337, 370] on div at bounding box center [376, 362] width 183 height 21
click at [337, 363] on textarea at bounding box center [380, 363] width 134 height 12
type textarea "**********"
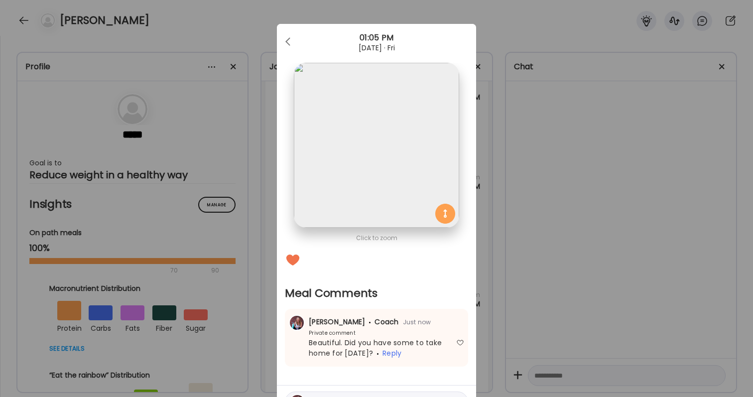
click at [442, 327] on div "Layne Stowell Coach Just now" at bounding box center [376, 322] width 175 height 10
click at [500, 326] on div "Ate Coach Dashboard Wahoo! It’s official Take a moment to set up your Coach Pro…" at bounding box center [376, 198] width 753 height 397
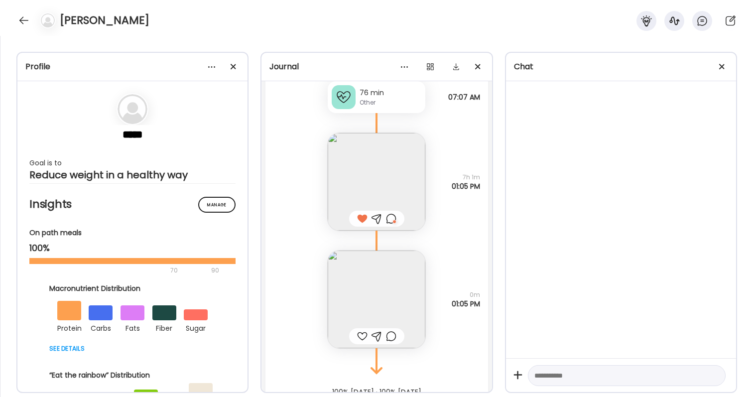
scroll to position [31882, 0]
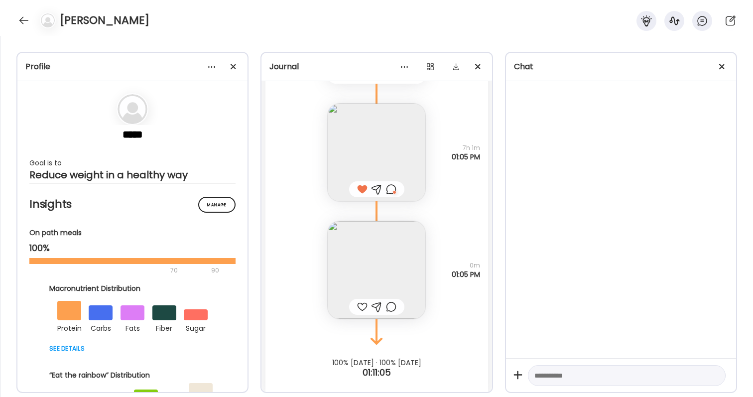
click at [390, 308] on div at bounding box center [391, 307] width 10 height 12
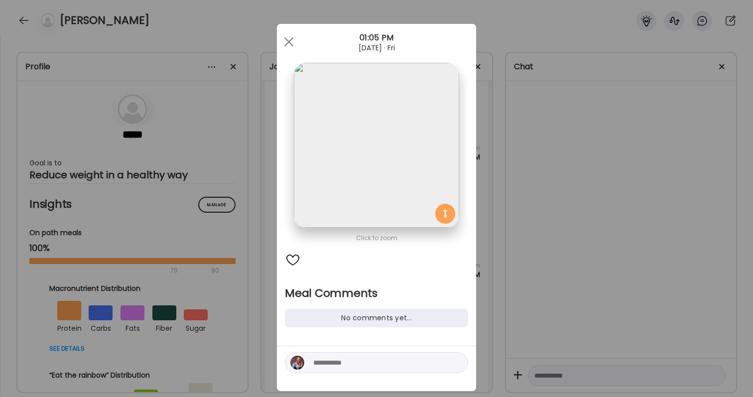
click at [372, 373] on div at bounding box center [376, 362] width 183 height 21
click at [371, 364] on textarea at bounding box center [380, 363] width 134 height 12
type textarea "**********"
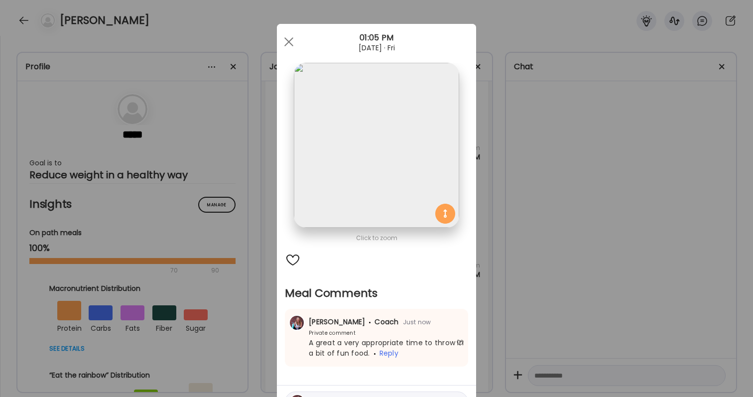
click at [573, 296] on div "Ate Coach Dashboard Wahoo! It’s official Take a moment to set up your Coach Pro…" at bounding box center [376, 198] width 753 height 397
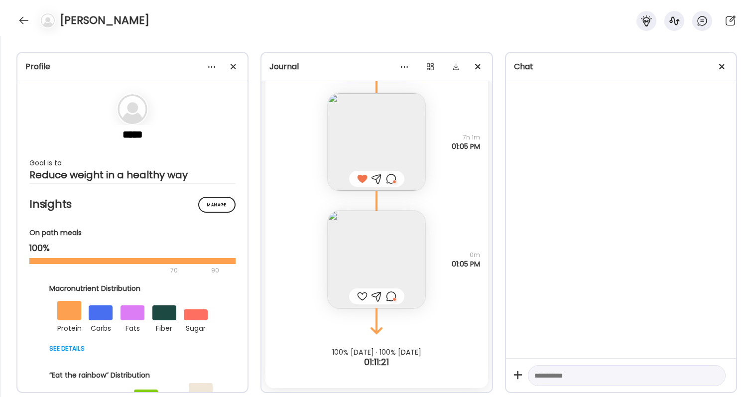
scroll to position [31893, 0]
click at [25, 14] on div at bounding box center [24, 20] width 16 height 16
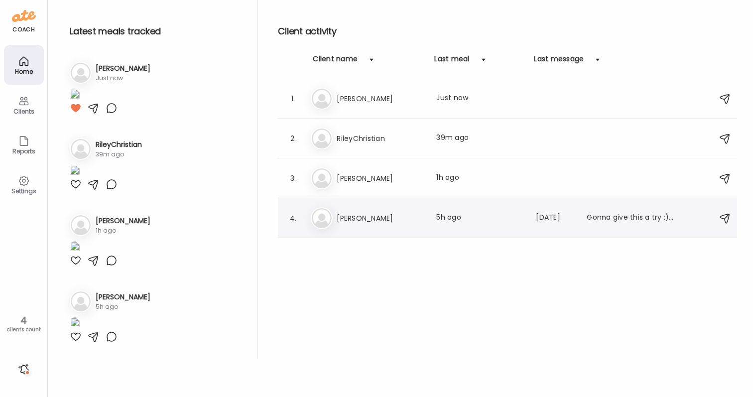
click at [398, 230] on div "4. Ji Jill Last meal: 5h ago Last message: 254d ago Gonna give this a try :). W…" at bounding box center [507, 218] width 459 height 40
click at [372, 208] on div "Ji Jill Last meal: 5h ago Last message: 254d ago Gonna give this a try :). Will…" at bounding box center [509, 218] width 396 height 22
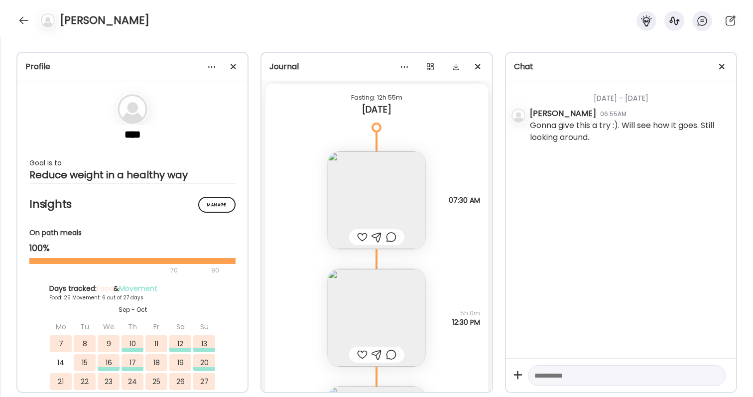
scroll to position [13450, 0]
click at [362, 230] on div at bounding box center [362, 233] width 10 height 12
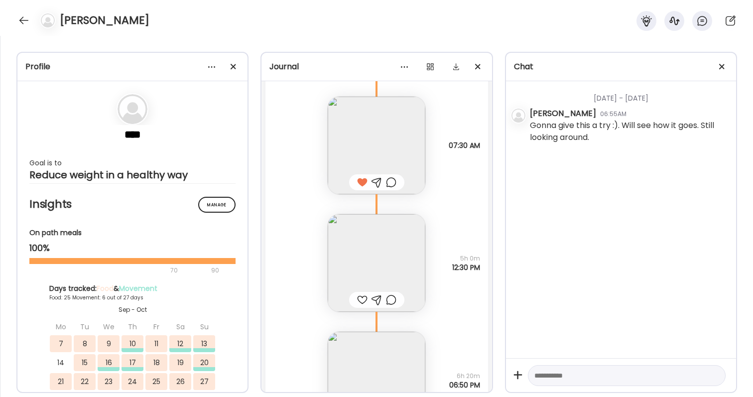
scroll to position [13503, 0]
click at [363, 253] on img at bounding box center [377, 261] width 98 height 98
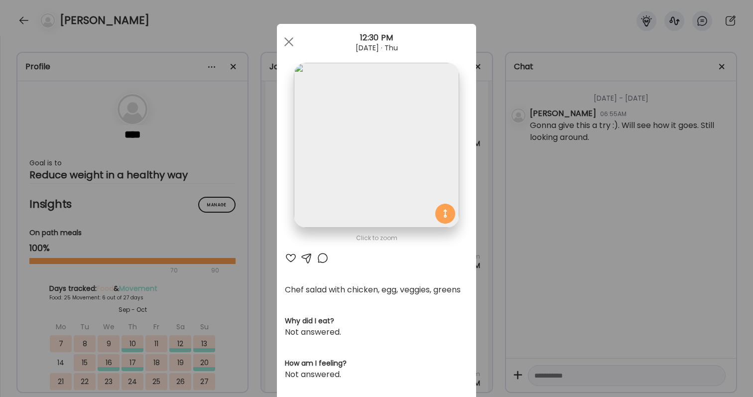
click at [298, 254] on div "AteMate AI" at bounding box center [376, 258] width 183 height 12
click at [290, 260] on div at bounding box center [291, 258] width 12 height 12
click at [552, 212] on div "Ate Coach Dashboard Wahoo! It’s official Take a moment to set up your Coach Pro…" at bounding box center [376, 198] width 753 height 397
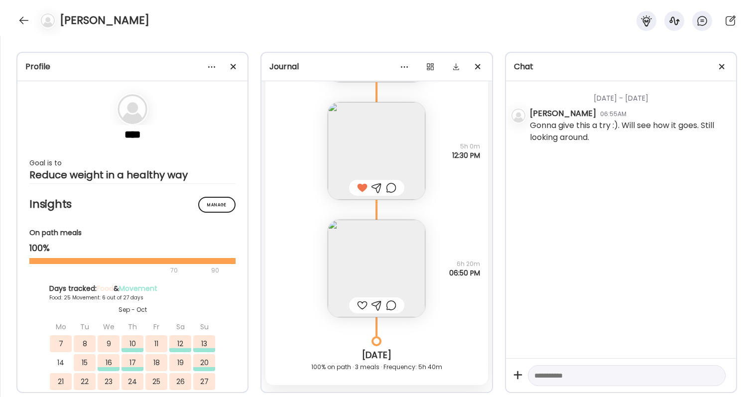
scroll to position [13615, 0]
click at [360, 308] on div at bounding box center [362, 303] width 10 height 12
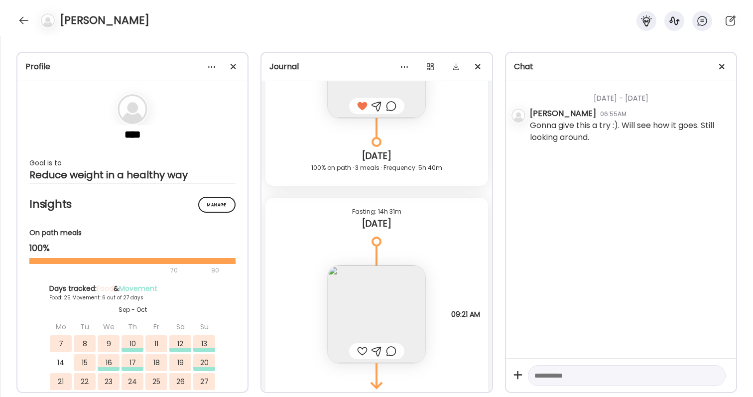
scroll to position [13787, 0]
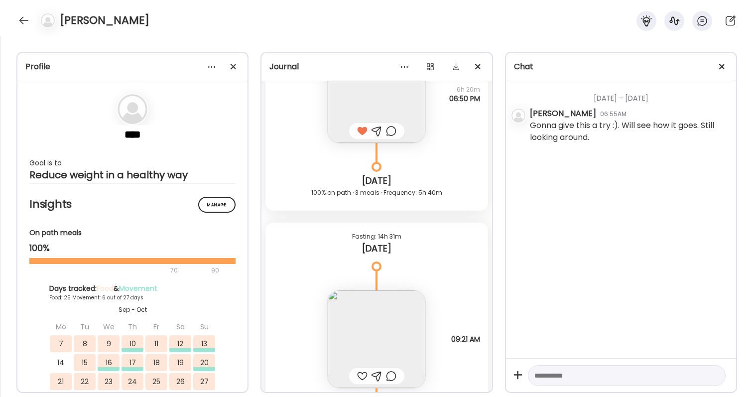
click at [392, 133] on div at bounding box center [391, 131] width 10 height 12
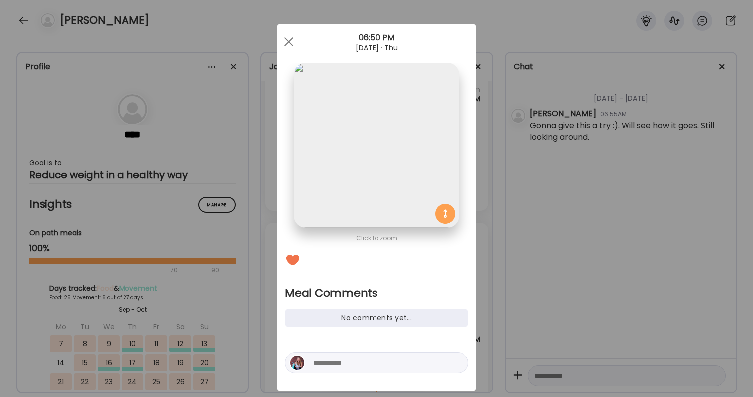
click at [328, 355] on div at bounding box center [376, 362] width 183 height 21
click at [328, 358] on textarea at bounding box center [380, 363] width 134 height 12
click at [326, 351] on textarea "**********" at bounding box center [380, 357] width 134 height 24
type textarea "**********"
click at [433, 358] on textarea "**********" at bounding box center [380, 357] width 134 height 24
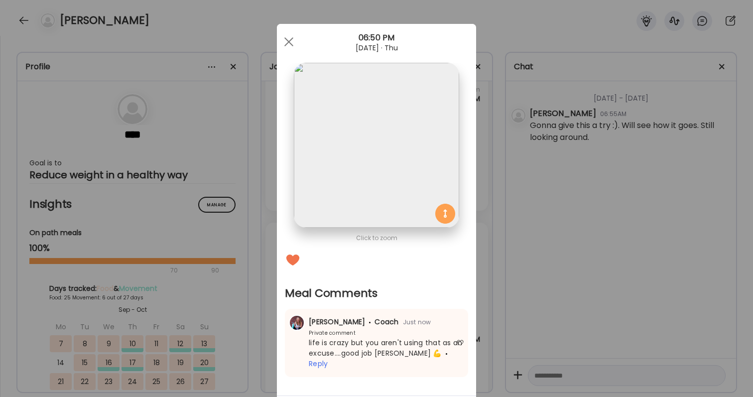
click at [608, 335] on div "Ate Coach Dashboard Wahoo! It’s official Take a moment to set up your Coach Pro…" at bounding box center [376, 198] width 753 height 397
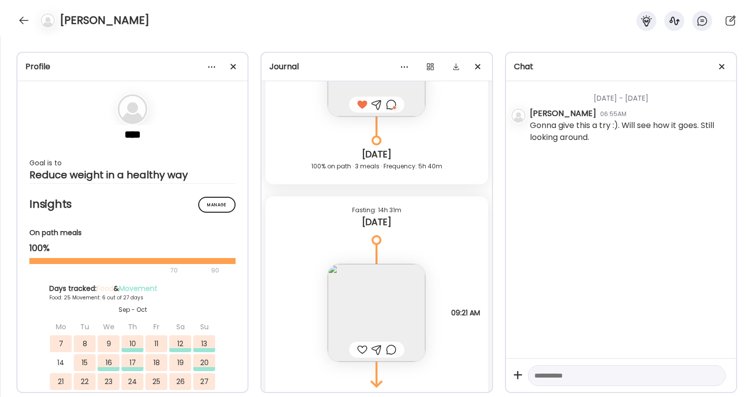
scroll to position [13846, 0]
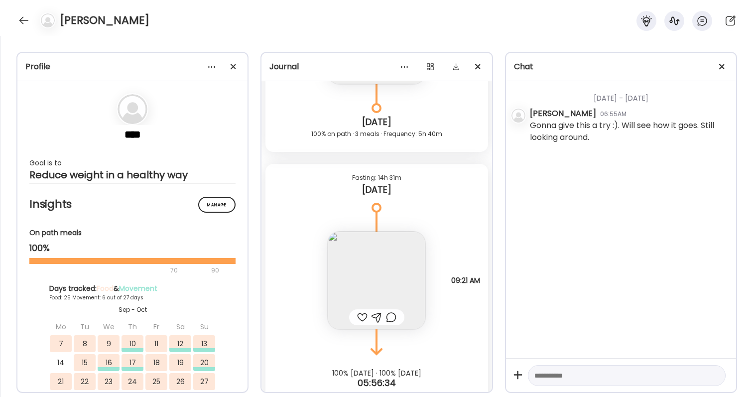
click at [373, 272] on img at bounding box center [377, 281] width 98 height 98
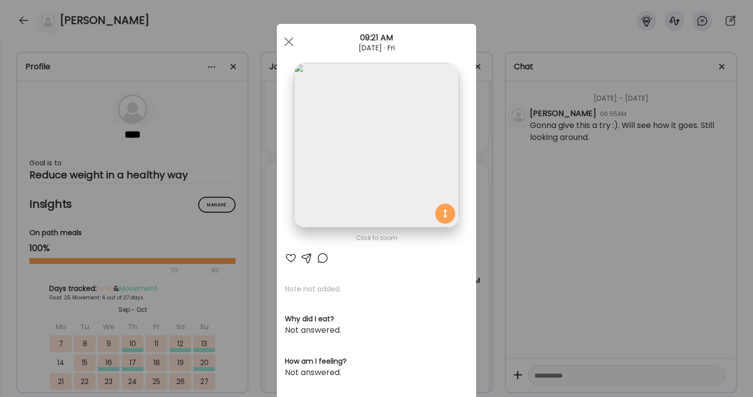
click at [291, 259] on div at bounding box center [291, 258] width 12 height 12
click at [545, 243] on div "Ate Coach Dashboard Wahoo! It’s official Take a moment to set up your Coach Pro…" at bounding box center [376, 198] width 753 height 397
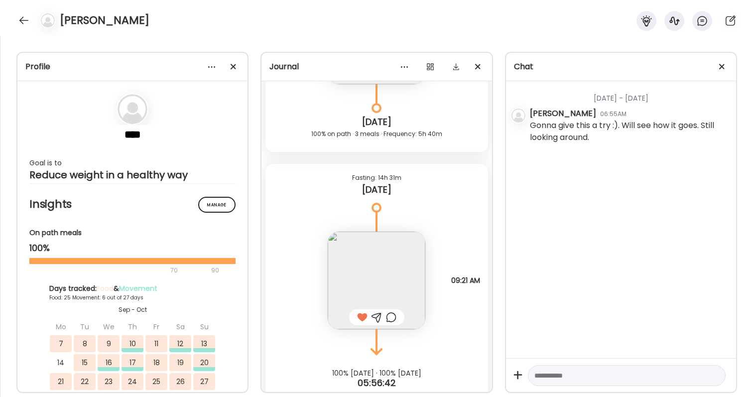
click at [394, 314] on div at bounding box center [391, 317] width 10 height 12
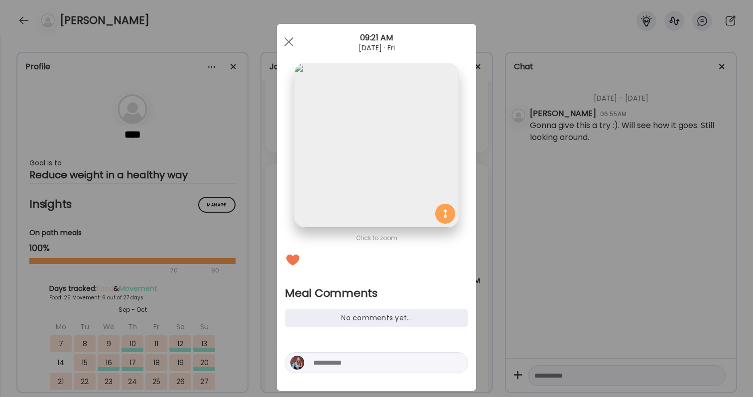
click at [388, 363] on textarea at bounding box center [380, 363] width 134 height 12
type textarea "**********"
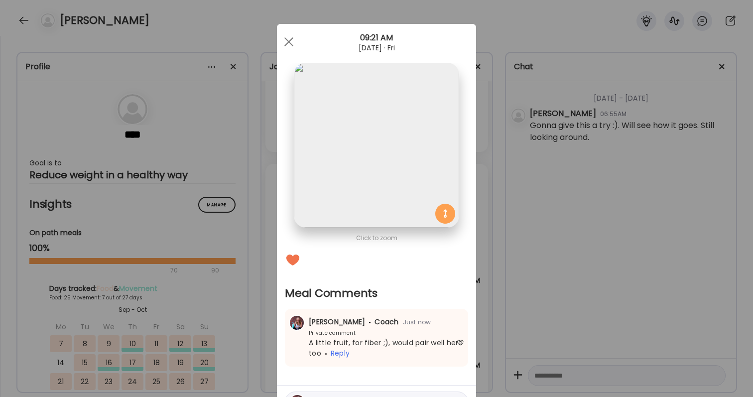
click at [556, 336] on div "Ate Coach Dashboard Wahoo! It’s official Take a moment to set up your Coach Pro…" at bounding box center [376, 198] width 753 height 397
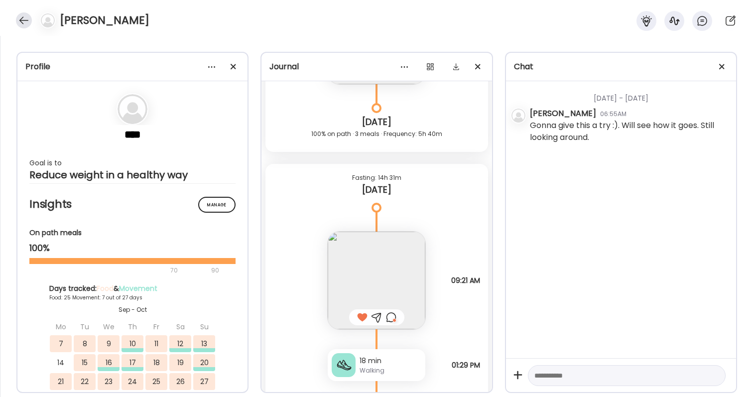
click at [21, 21] on div at bounding box center [24, 20] width 16 height 16
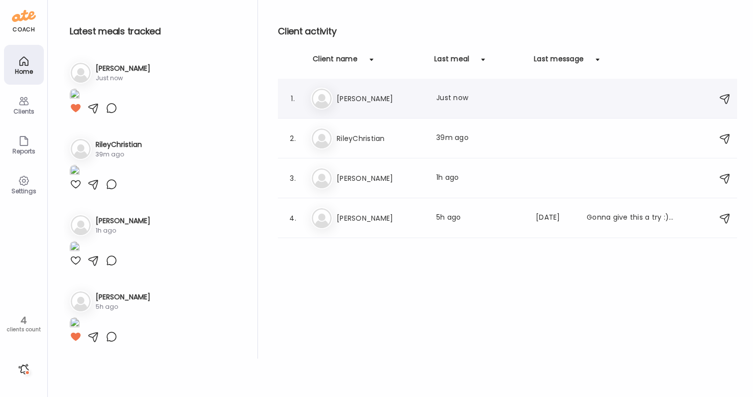
click at [360, 106] on div "Be Bev Last meal: Just now" at bounding box center [509, 99] width 396 height 22
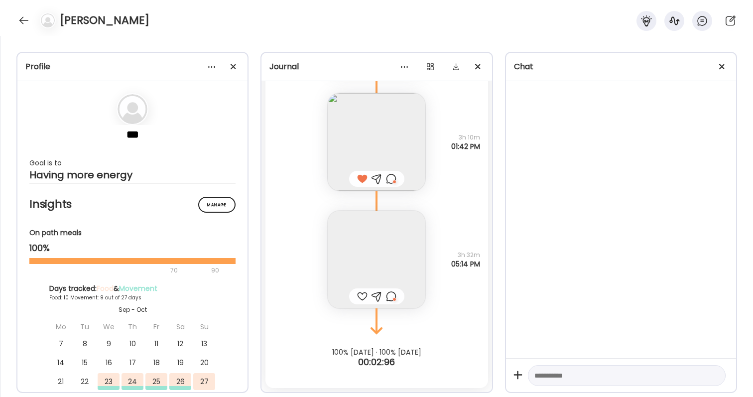
scroll to position [8807, 0]
click at [389, 292] on div at bounding box center [391, 296] width 10 height 12
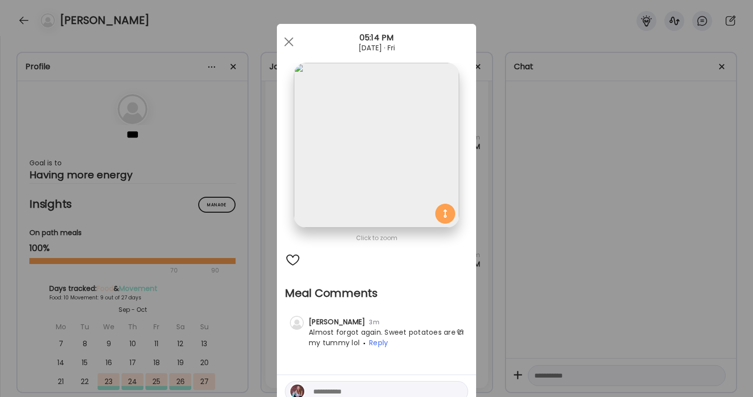
click at [420, 389] on textarea at bounding box center [380, 391] width 134 height 12
type textarea "**********"
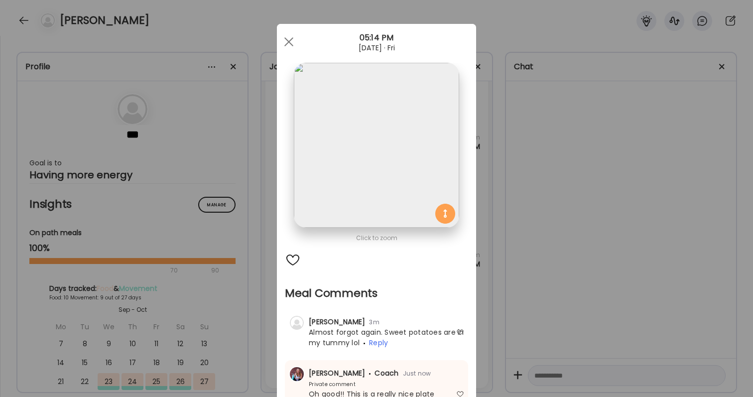
click at [564, 210] on div "Ate Coach Dashboard Wahoo! It’s official Take a moment to set up your Coach Pro…" at bounding box center [376, 198] width 753 height 397
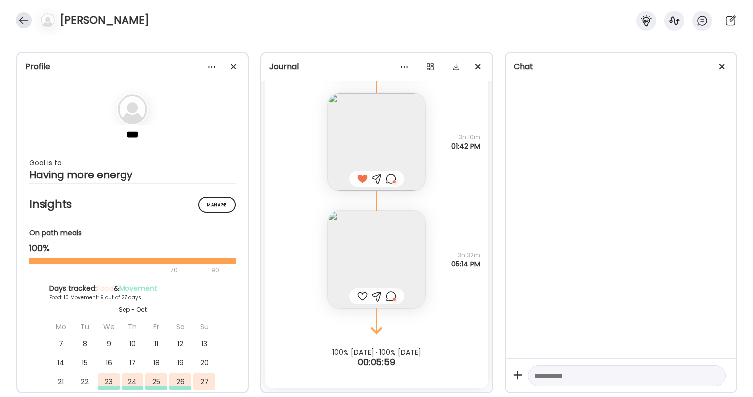
click at [26, 22] on div at bounding box center [24, 20] width 16 height 16
